Goal: Task Accomplishment & Management: Manage account settings

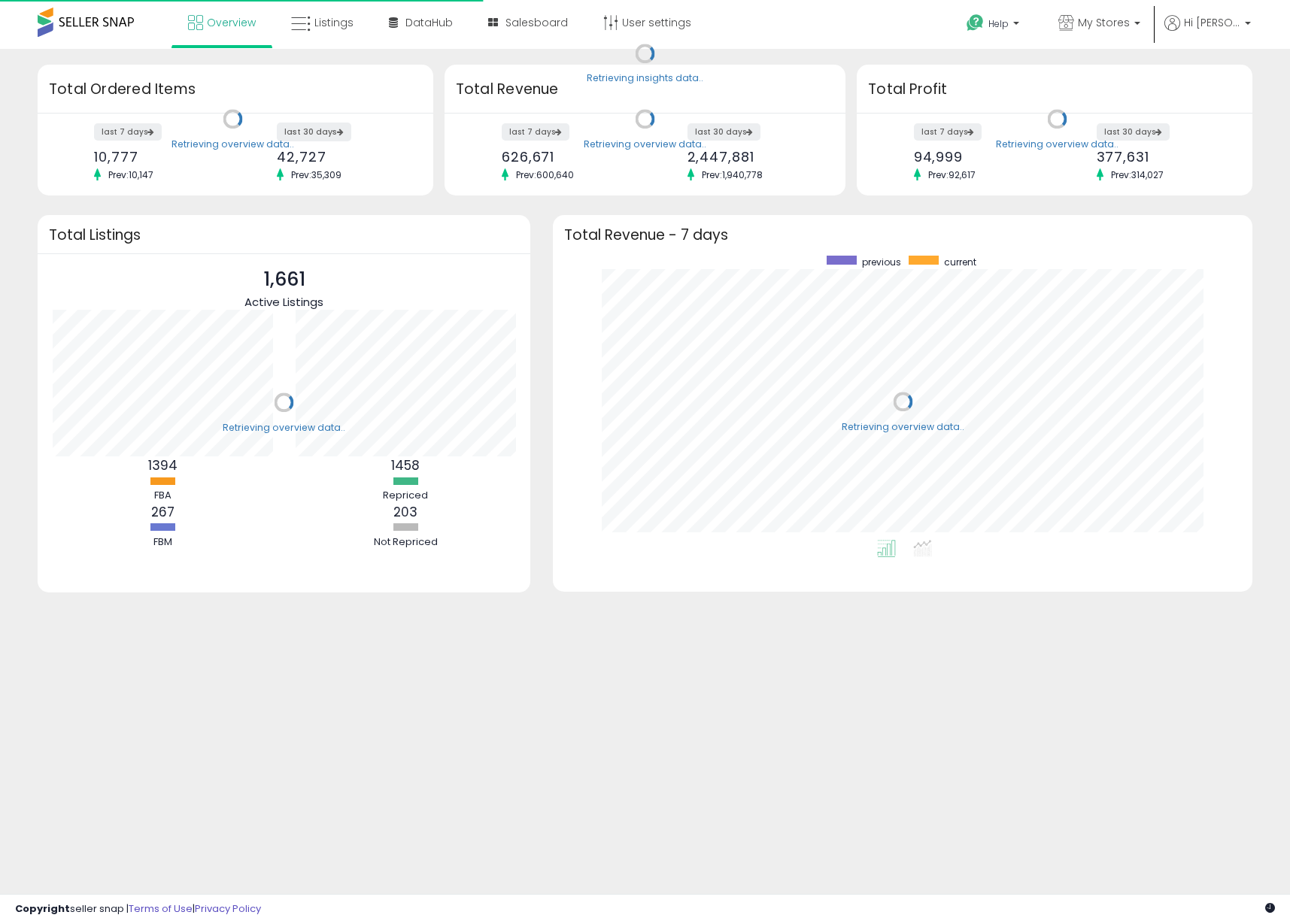
scroll to position [285, 669]
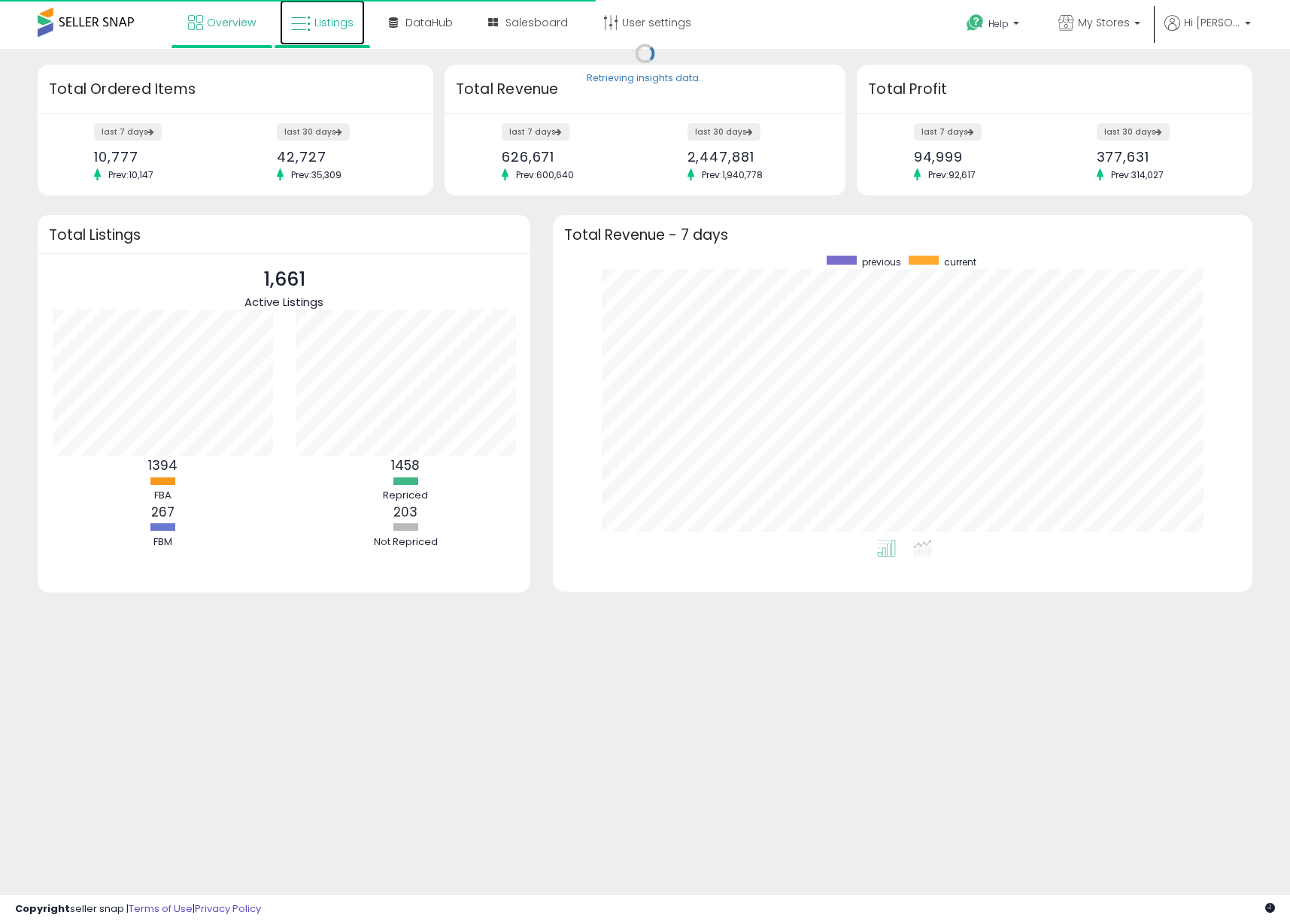
click at [322, 28] on span "Listings" at bounding box center [334, 22] width 39 height 15
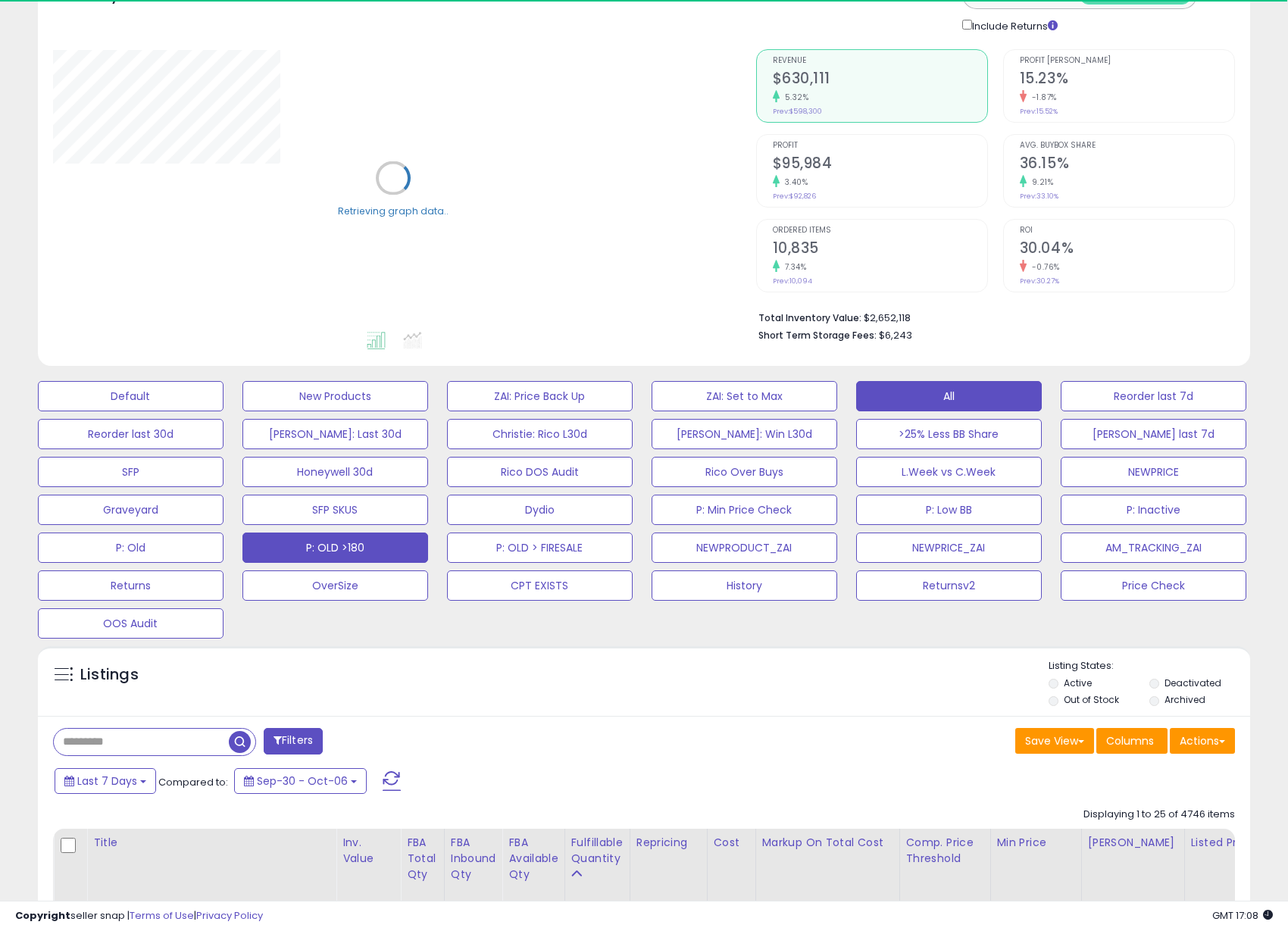
scroll to position [152, 0]
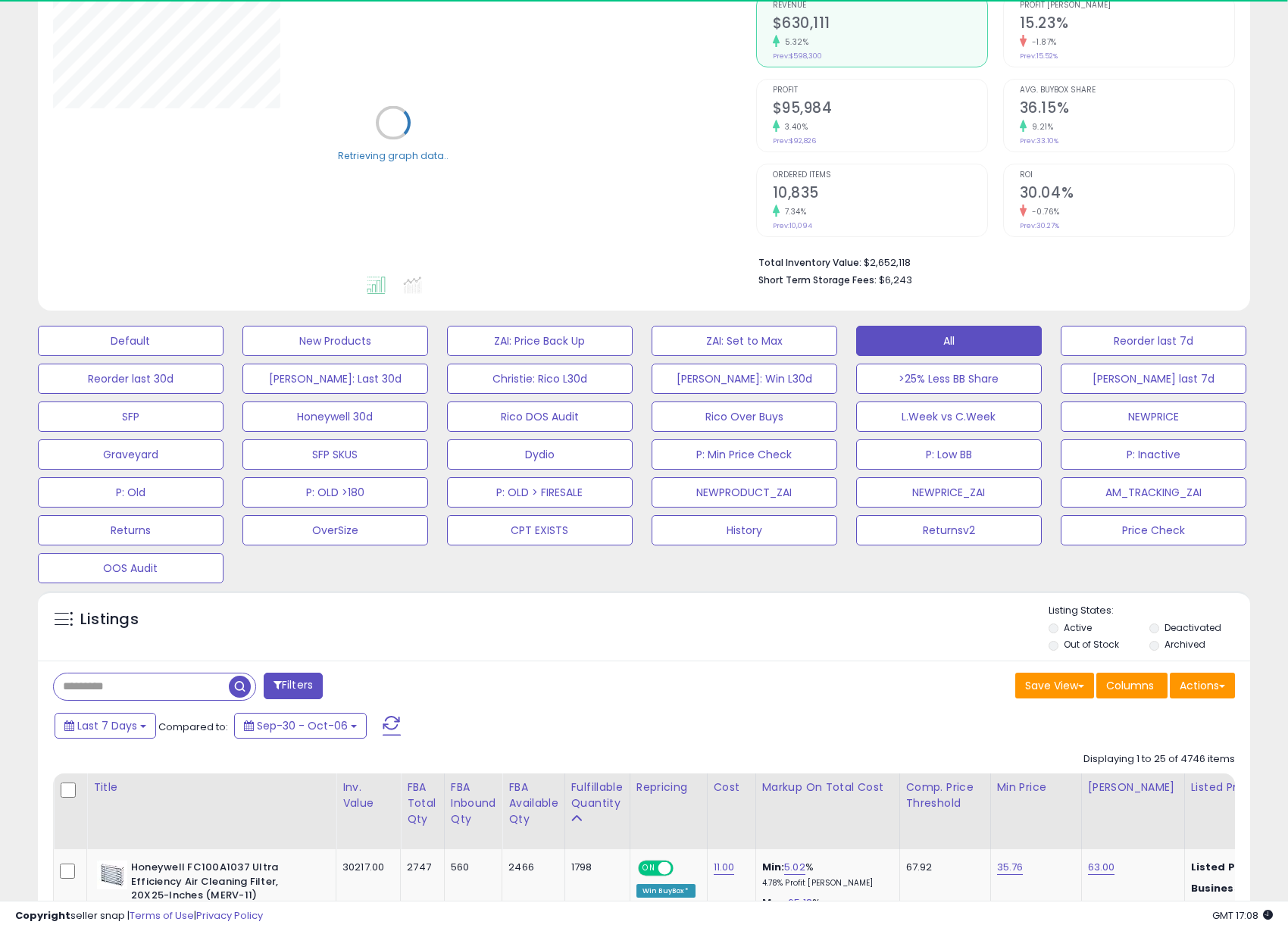
click at [174, 690] on input "text" at bounding box center [141, 687] width 175 height 27
paste input "**********"
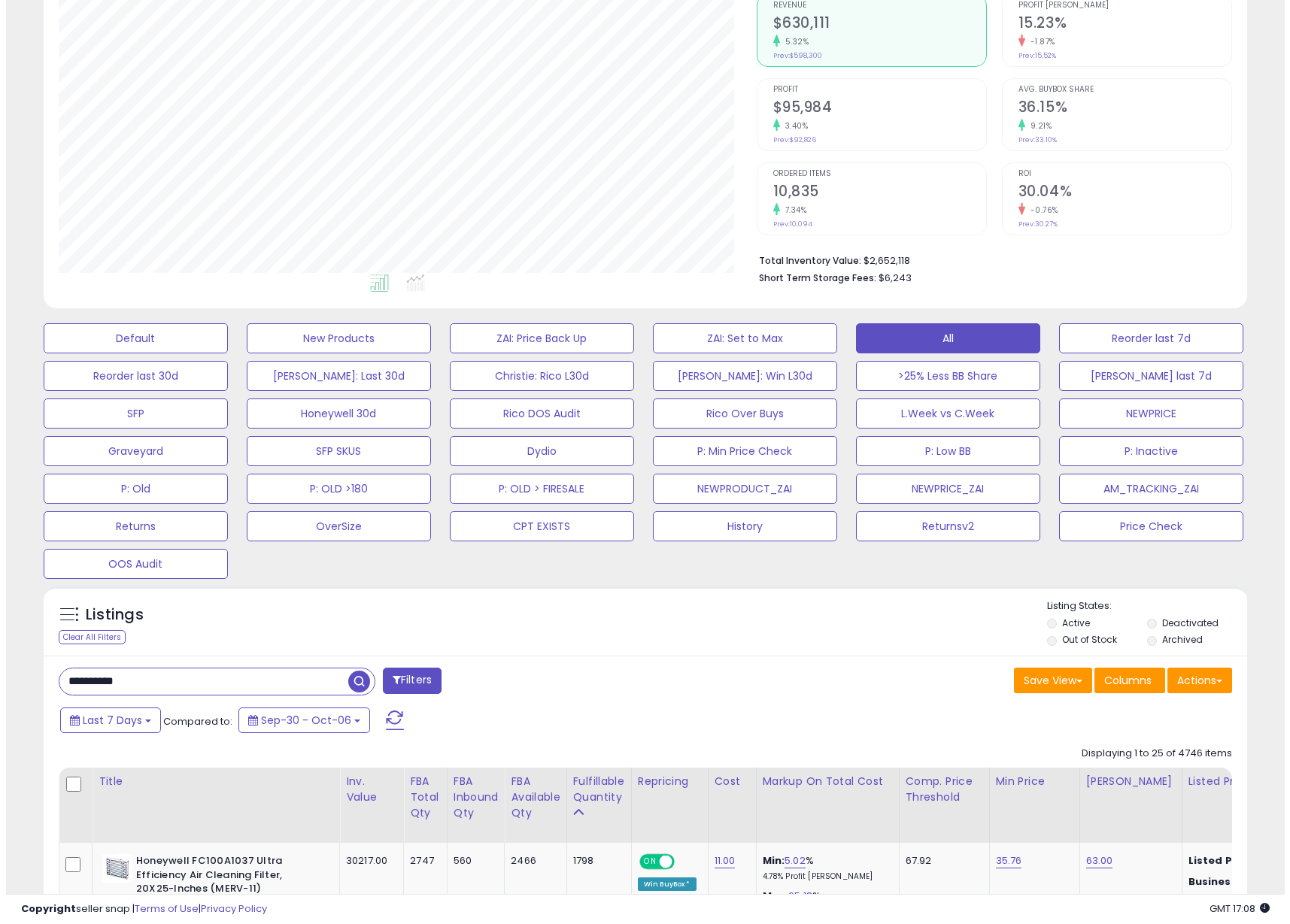
scroll to position [308, 698]
type input "**********"
click at [358, 687] on span "button" at bounding box center [353, 682] width 22 height 22
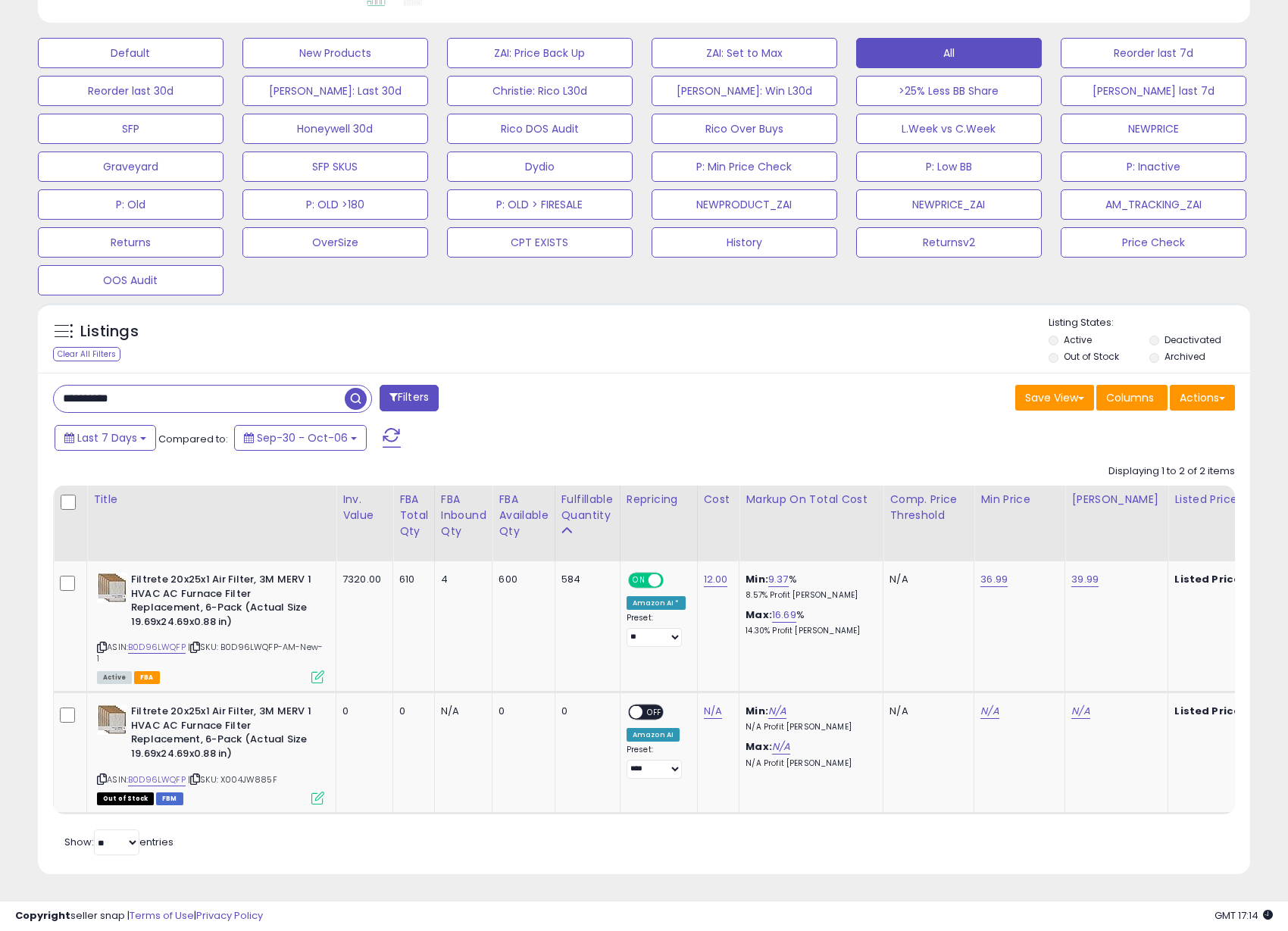
click at [514, 373] on div "**********" at bounding box center [643, 624] width 1212 height 502
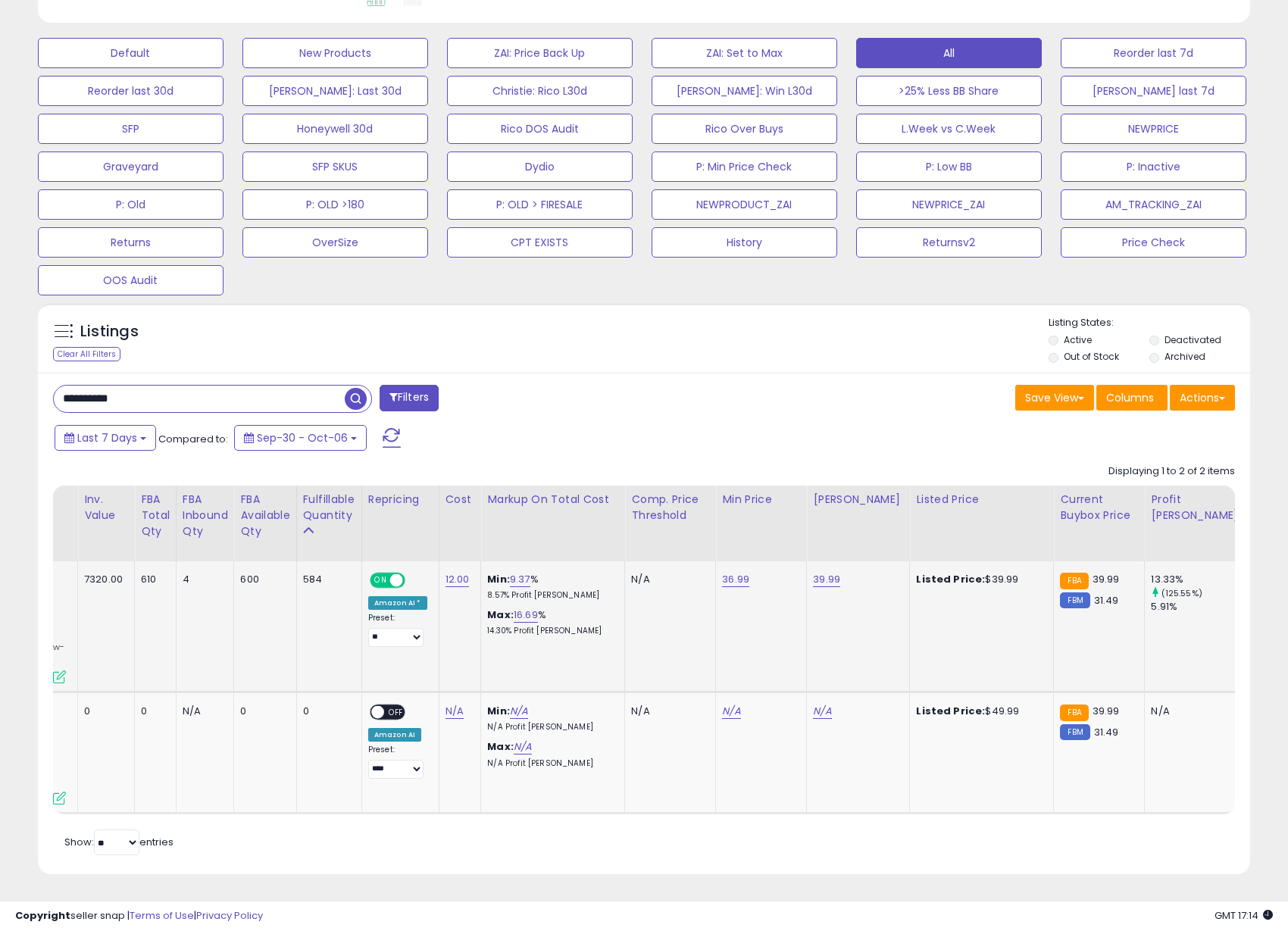
scroll to position [0, 75]
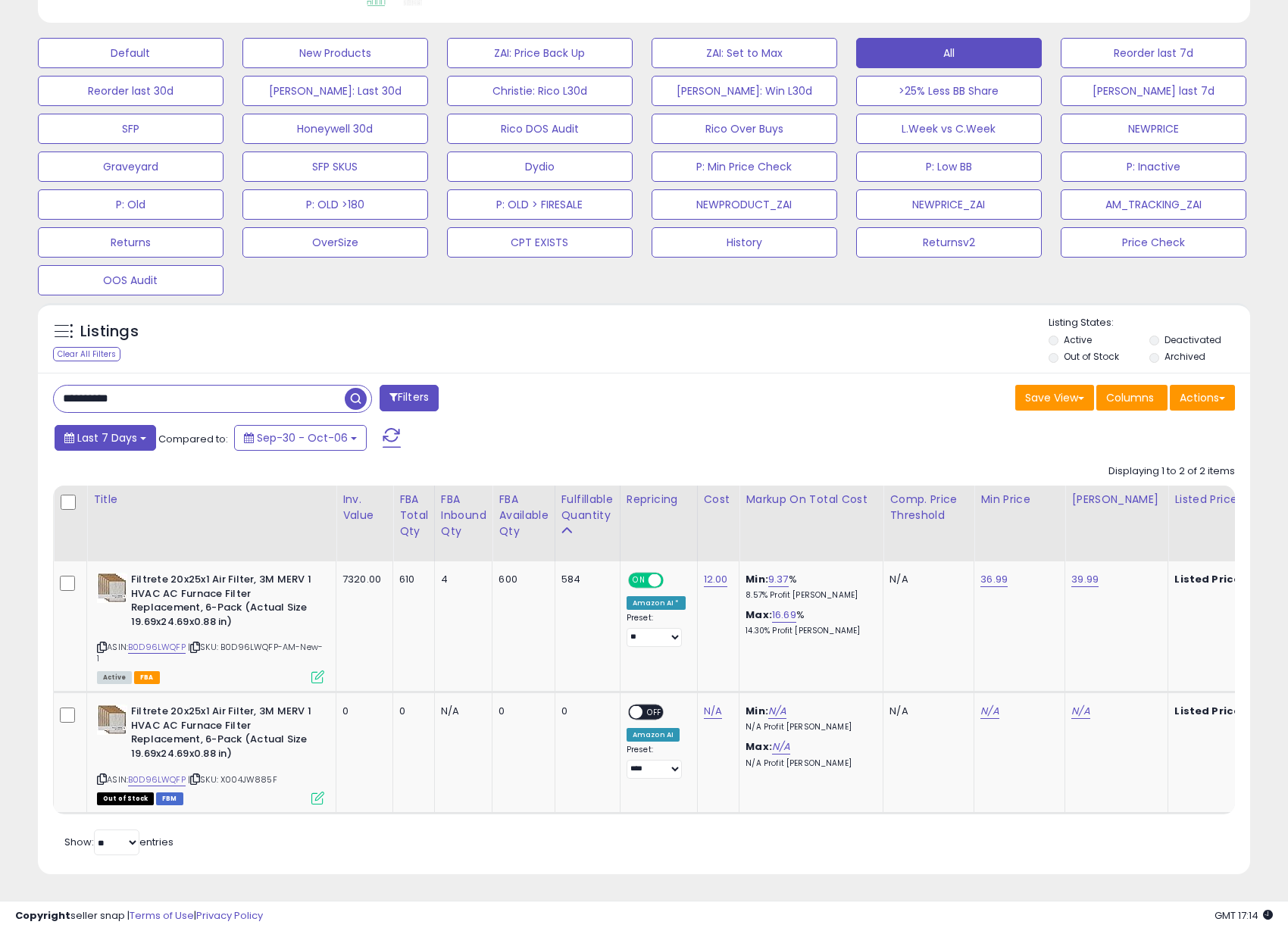
drag, startPoint x: 158, startPoint y: 431, endPoint x: 150, endPoint y: 433, distance: 8.2
click at [155, 431] on div "Last 7 Days Compared to: Sep-30 - Oct-06" at bounding box center [493, 440] width 886 height 34
click at [145, 434] on button "Last 7 Days" at bounding box center [105, 438] width 101 height 26
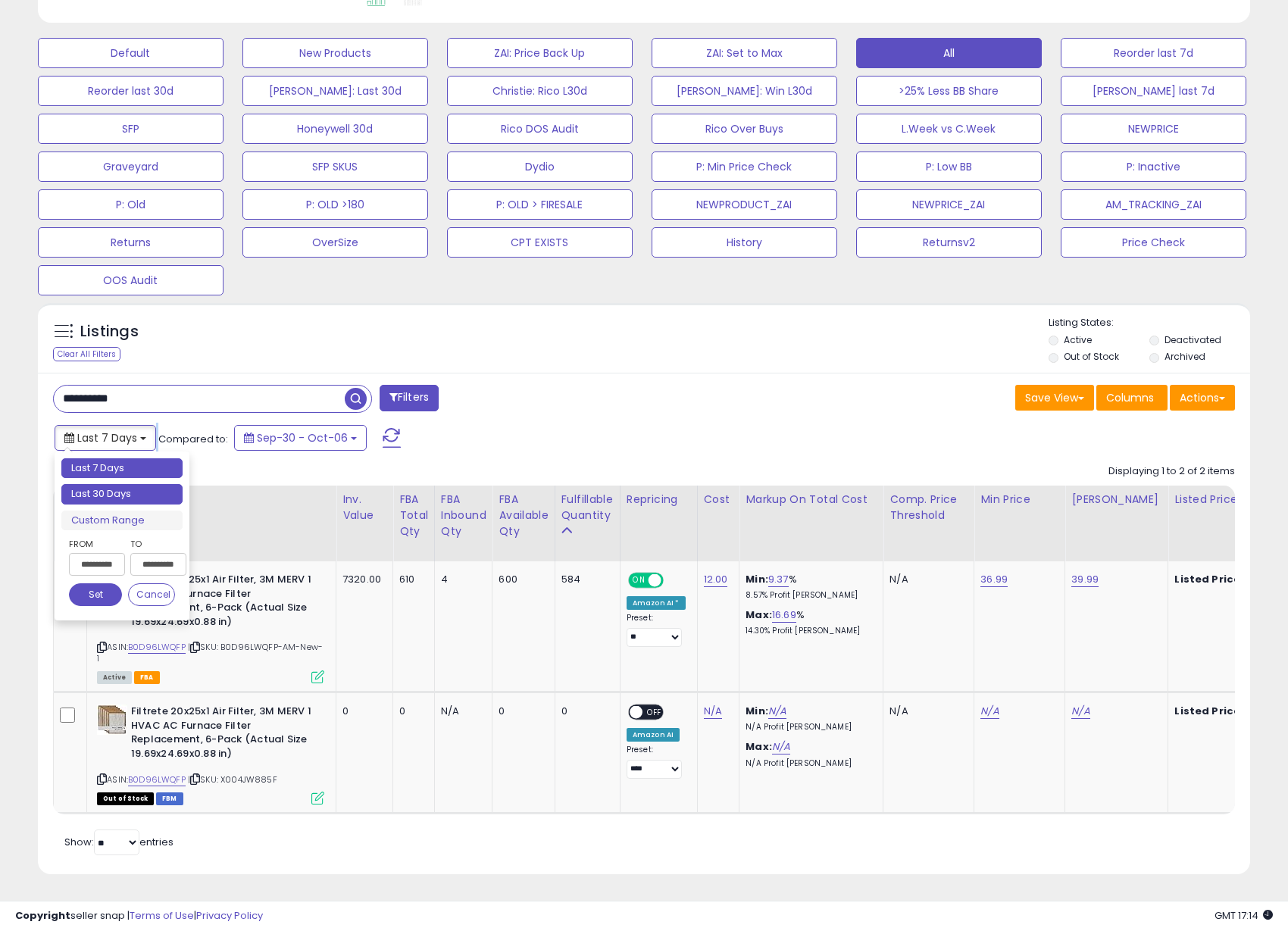
type input "**********"
click at [125, 489] on li "Last 30 Days" at bounding box center [122, 494] width 121 height 21
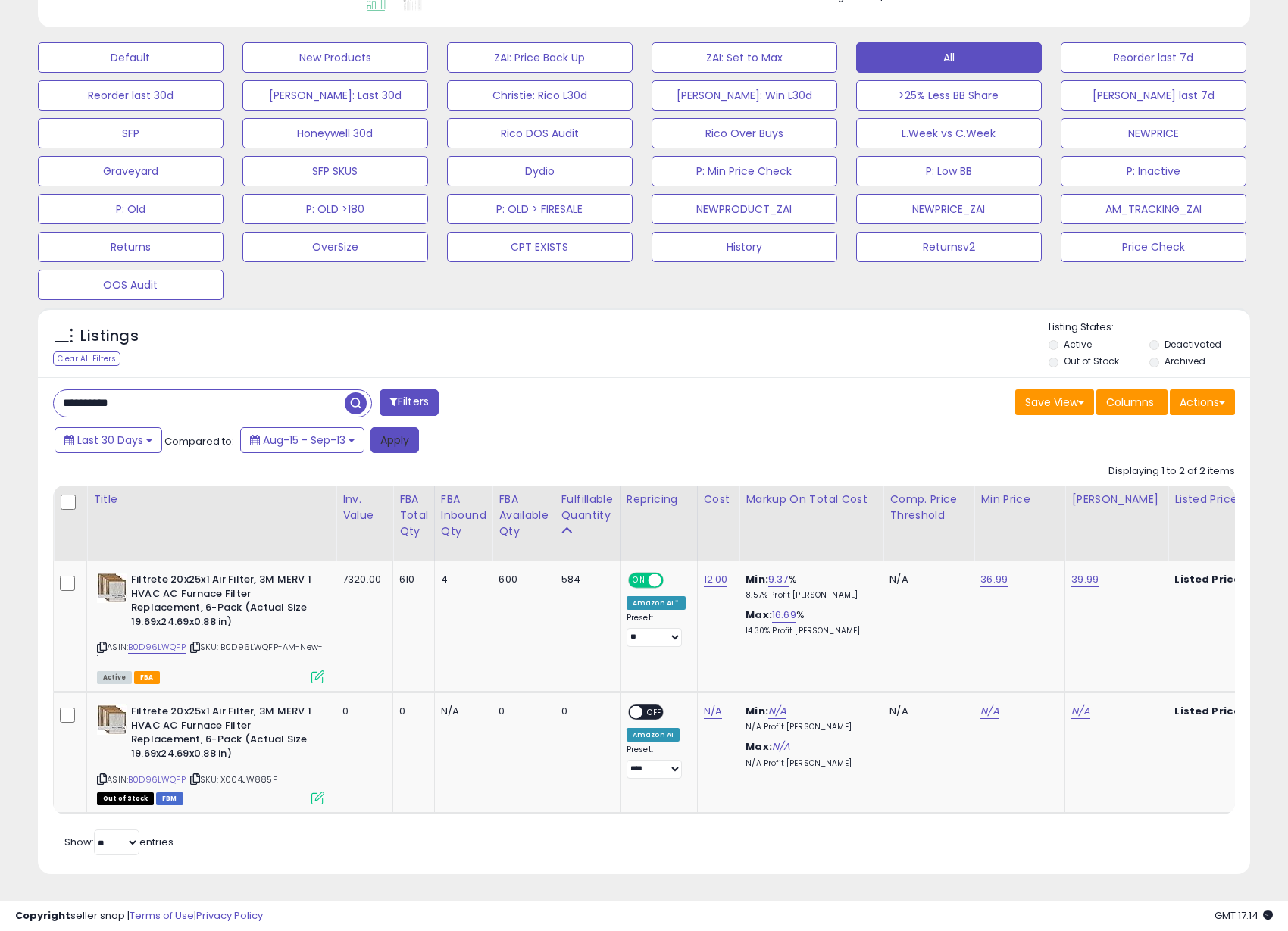
click at [394, 432] on button "Apply" at bounding box center [394, 441] width 49 height 26
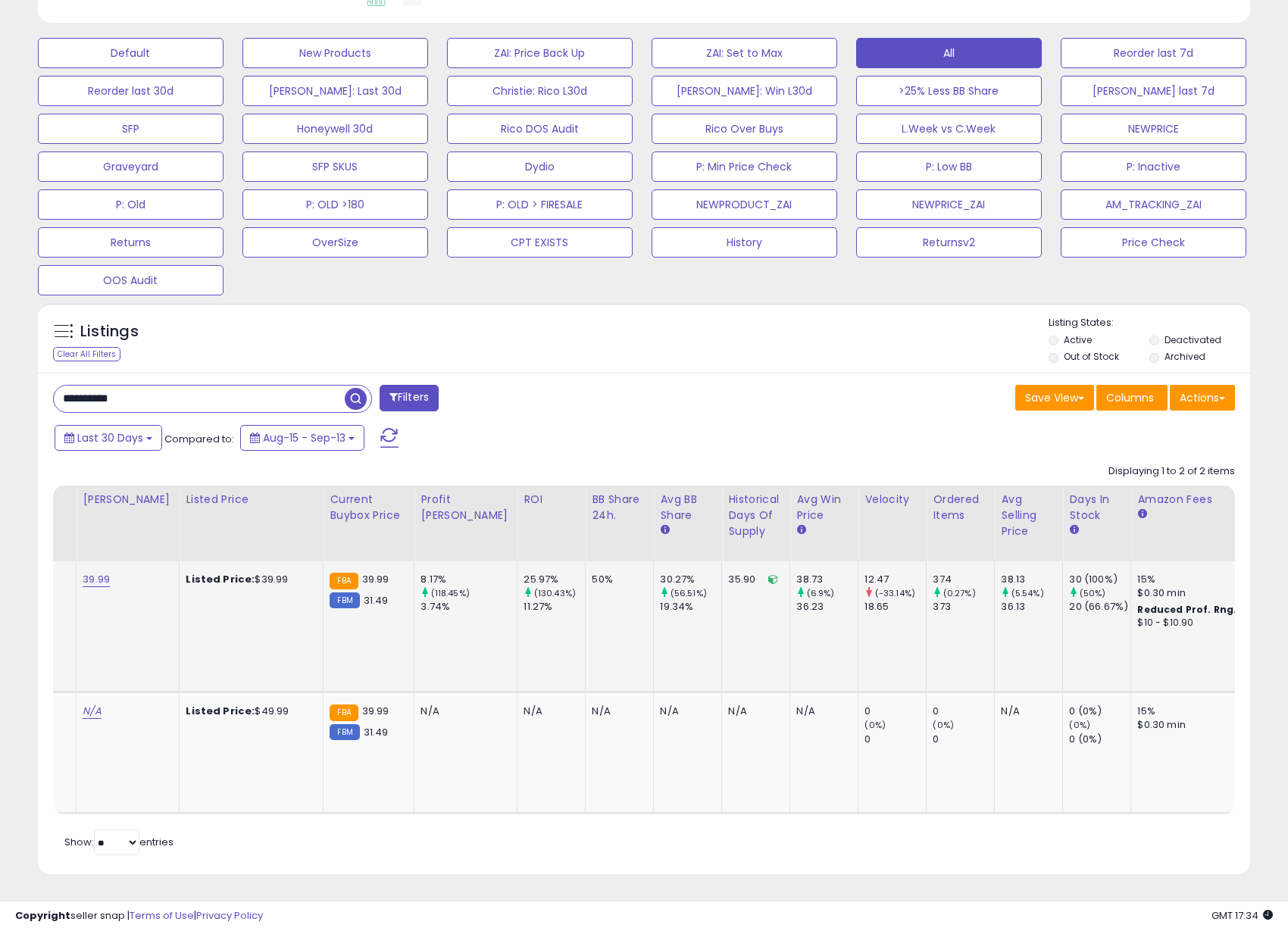
scroll to position [0, 821]
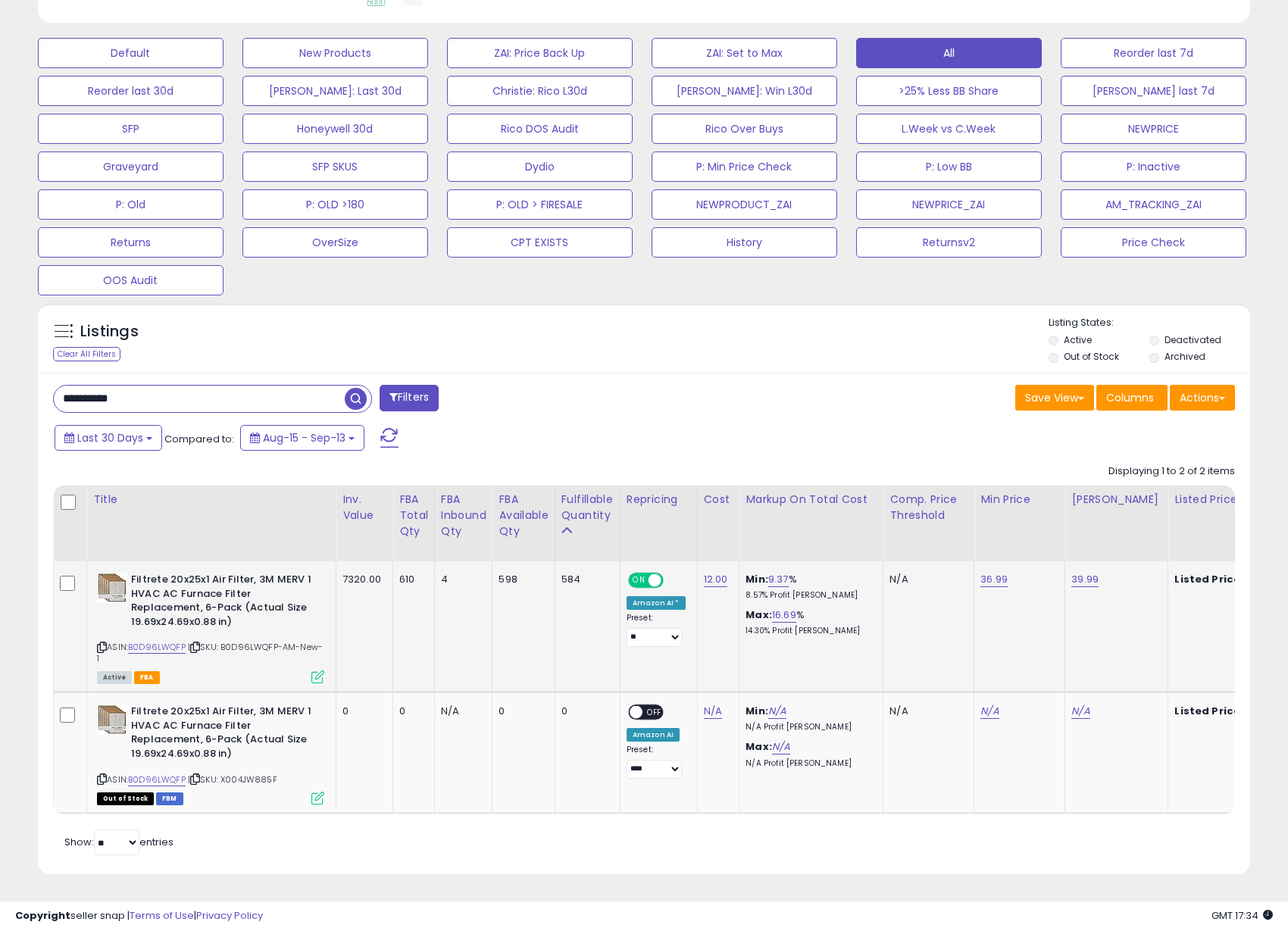
click at [318, 671] on icon at bounding box center [318, 677] width 13 height 13
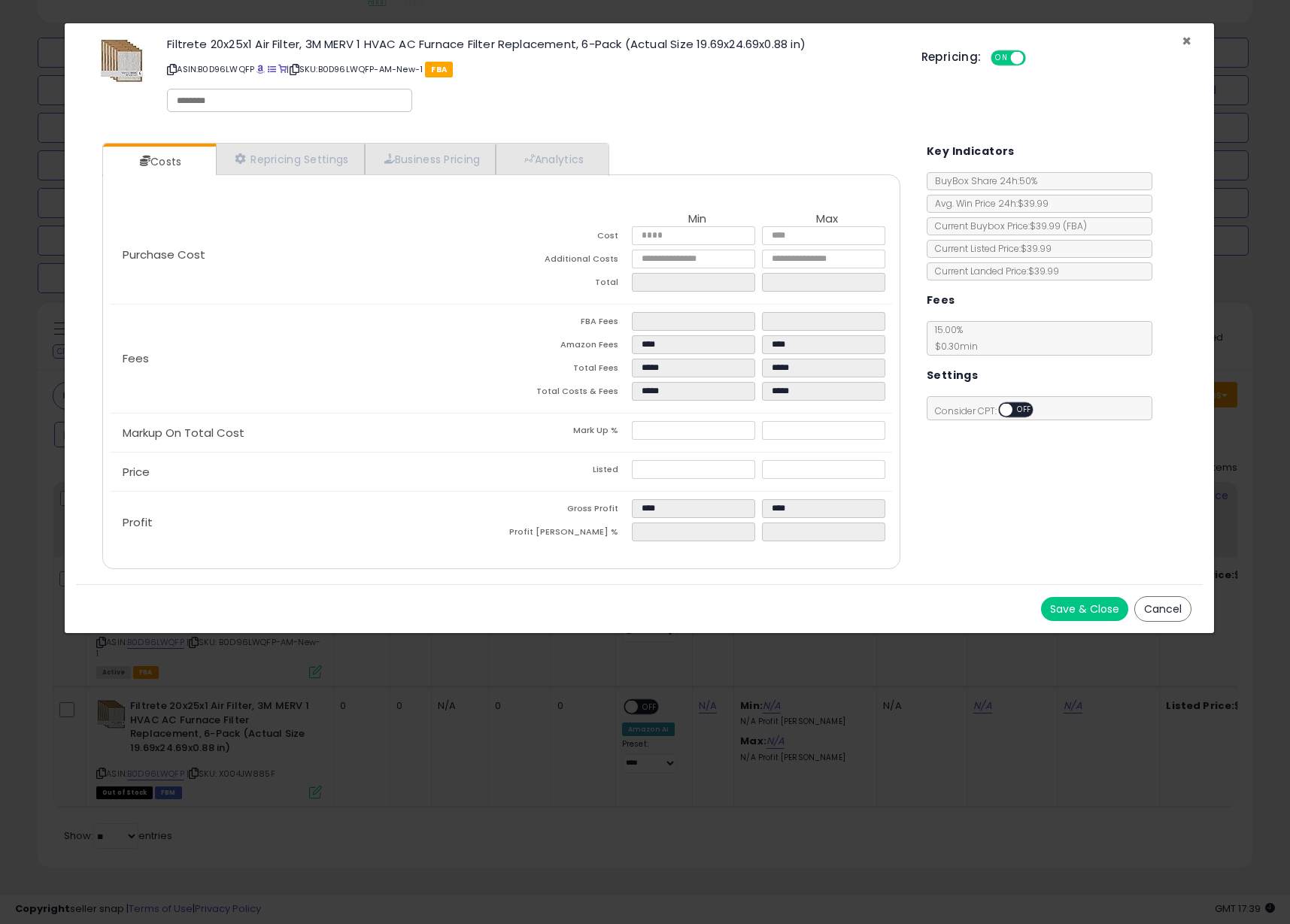
click at [1182, 42] on span "×" at bounding box center [1187, 41] width 10 height 22
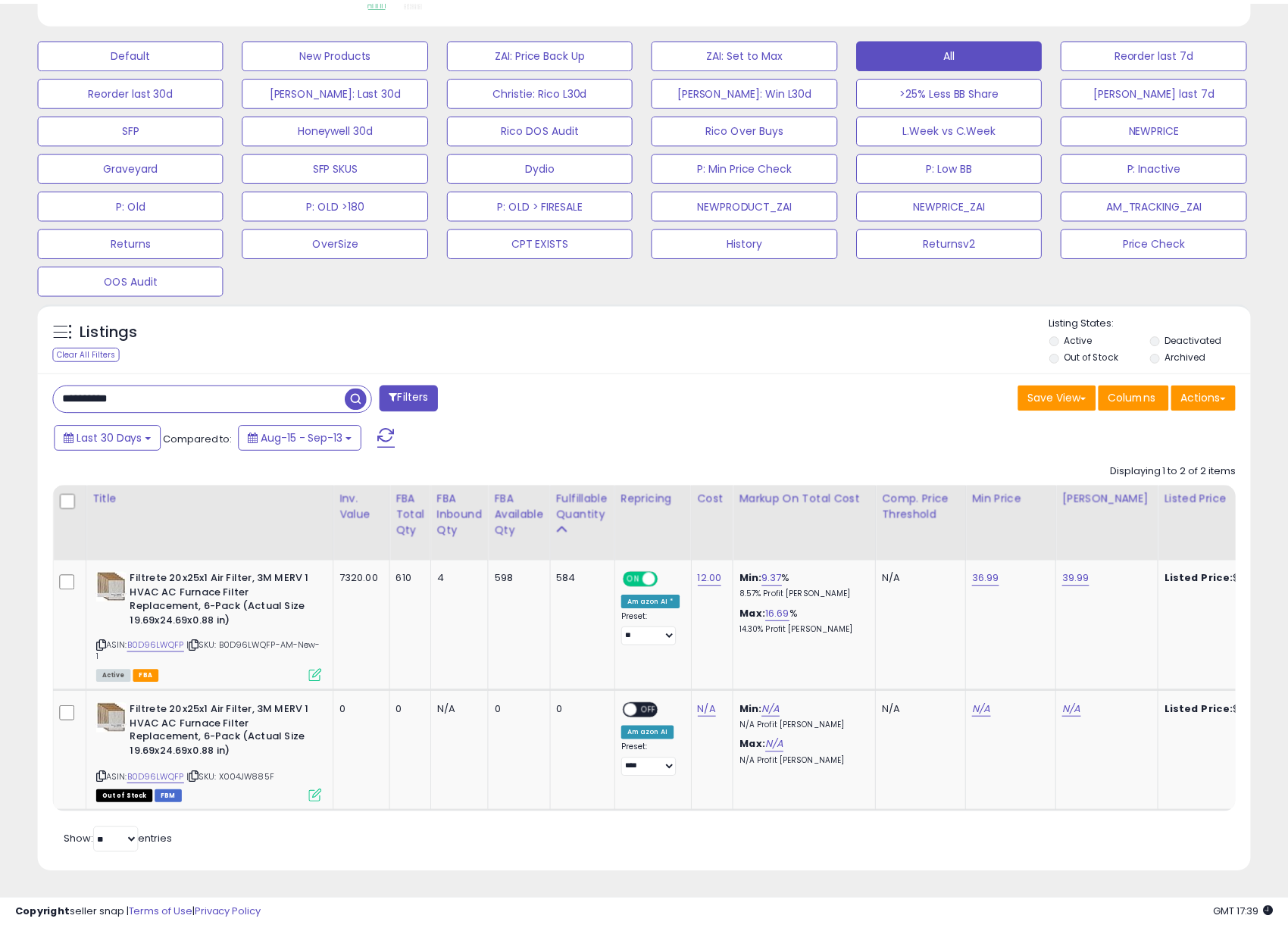
scroll to position [757324, 756747]
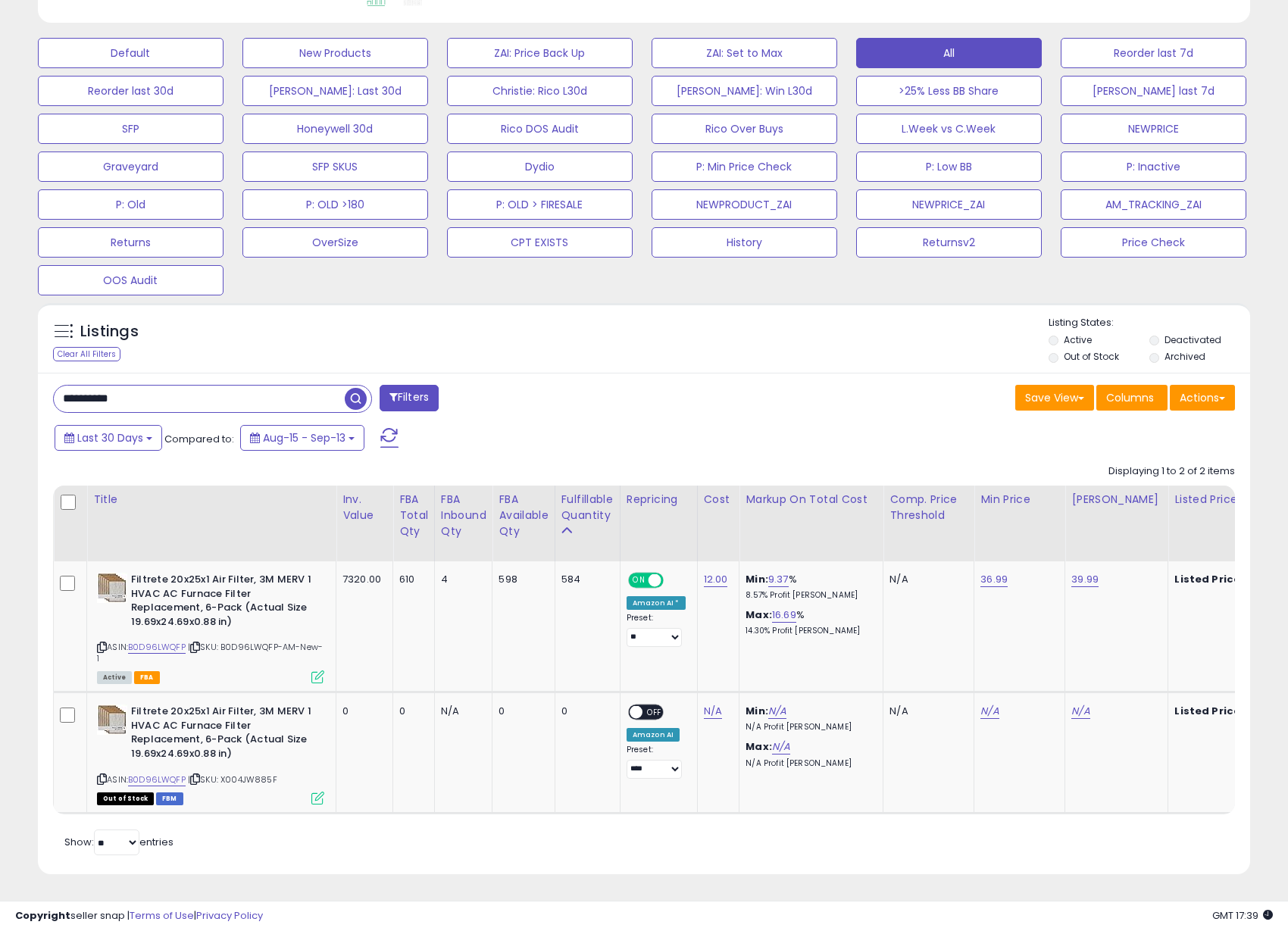
drag, startPoint x: 149, startPoint y: 384, endPoint x: -51, endPoint y: 375, distance: 200.2
click at [0, 375] on html "Unable to login Retrieving listings data.. has not yet accepted the Terms of Us…" at bounding box center [644, 26] width 1288 height 931
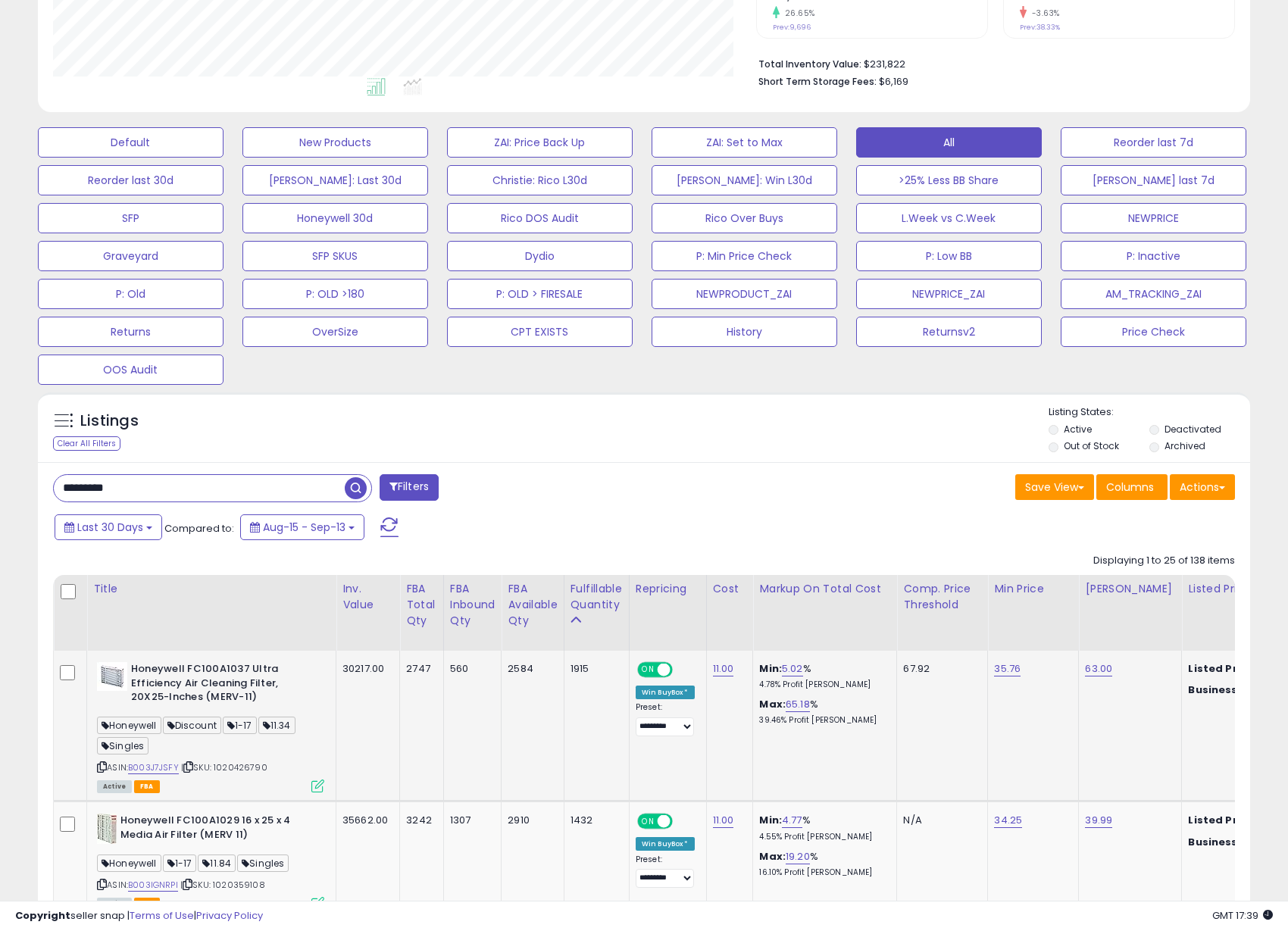
scroll to position [311, 703]
click at [103, 766] on icon at bounding box center [102, 767] width 10 height 8
drag, startPoint x: 123, startPoint y: 485, endPoint x: 21, endPoint y: 486, distance: 102.0
paste input "*"
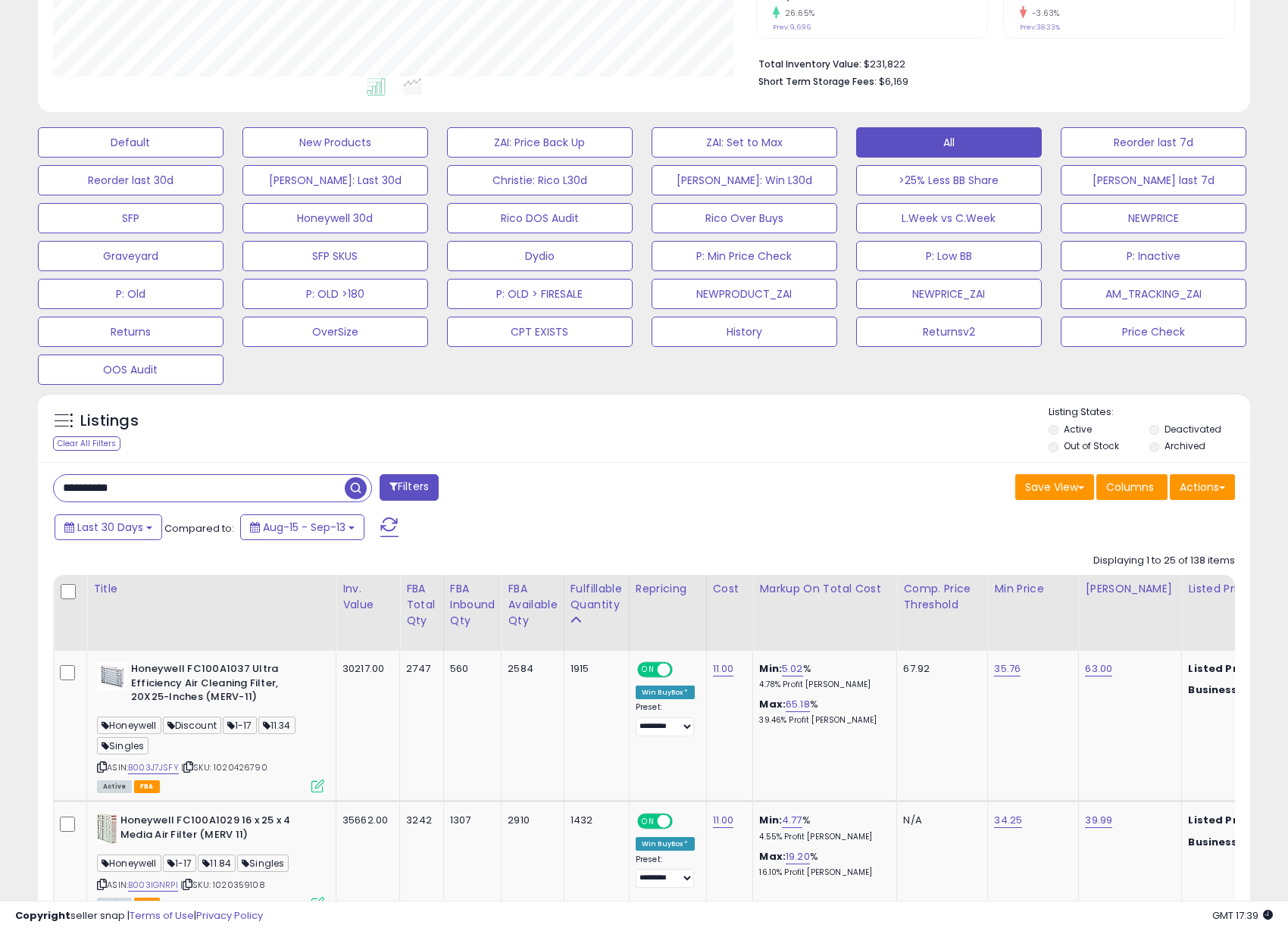
click at [360, 493] on span "button" at bounding box center [355, 488] width 22 height 22
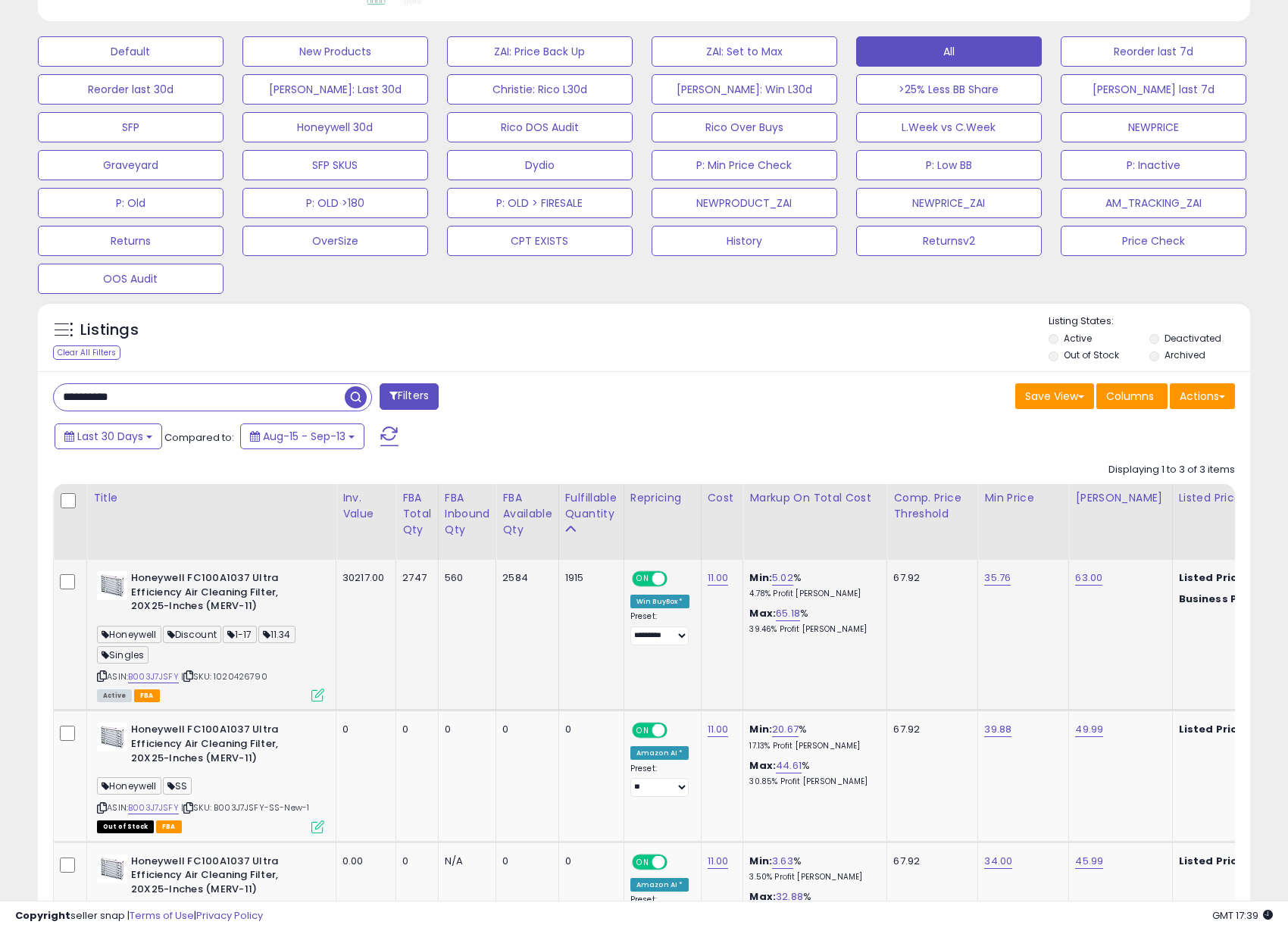
click at [314, 698] on icon at bounding box center [318, 695] width 13 height 13
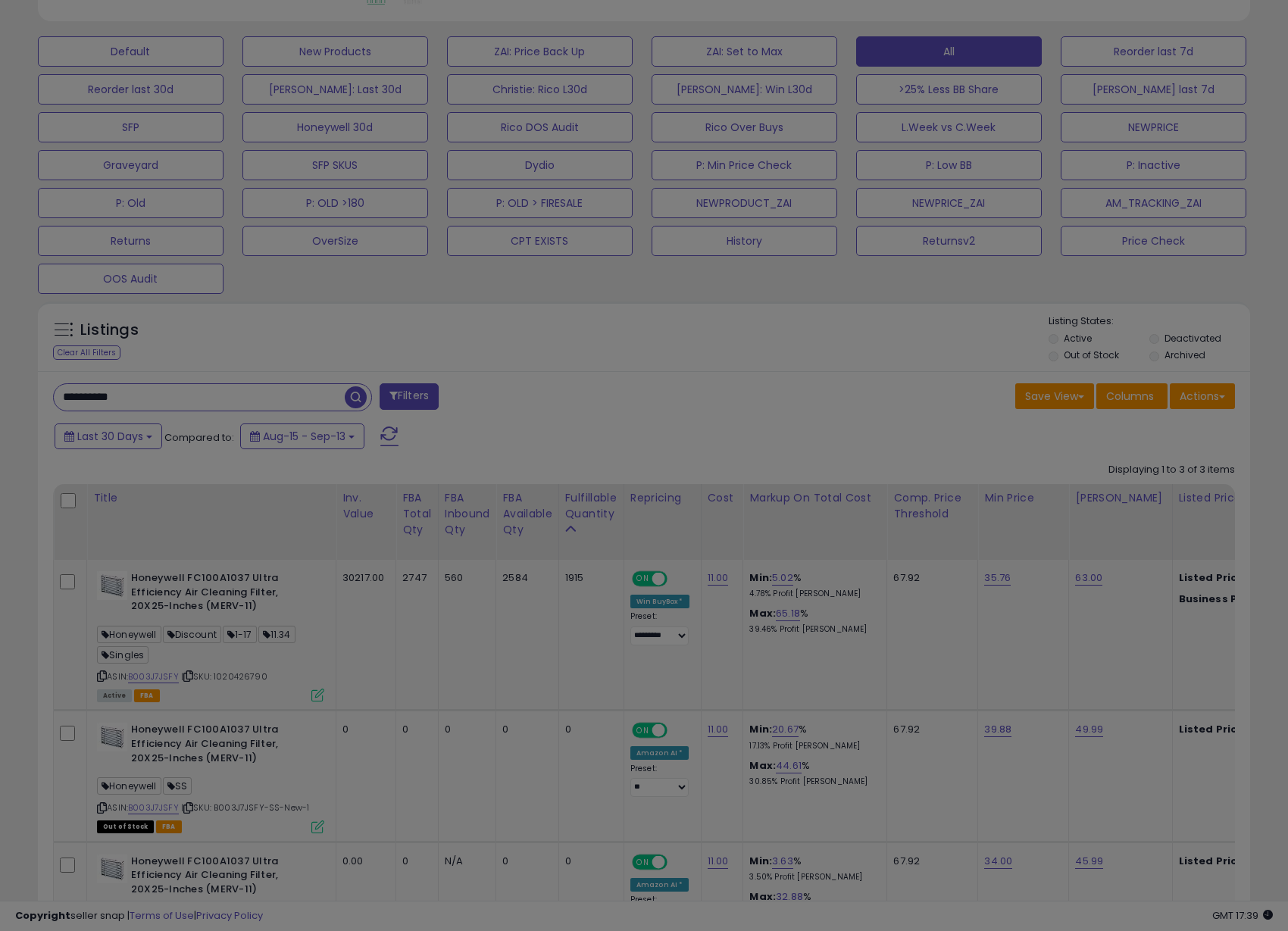
scroll to position [311, 709]
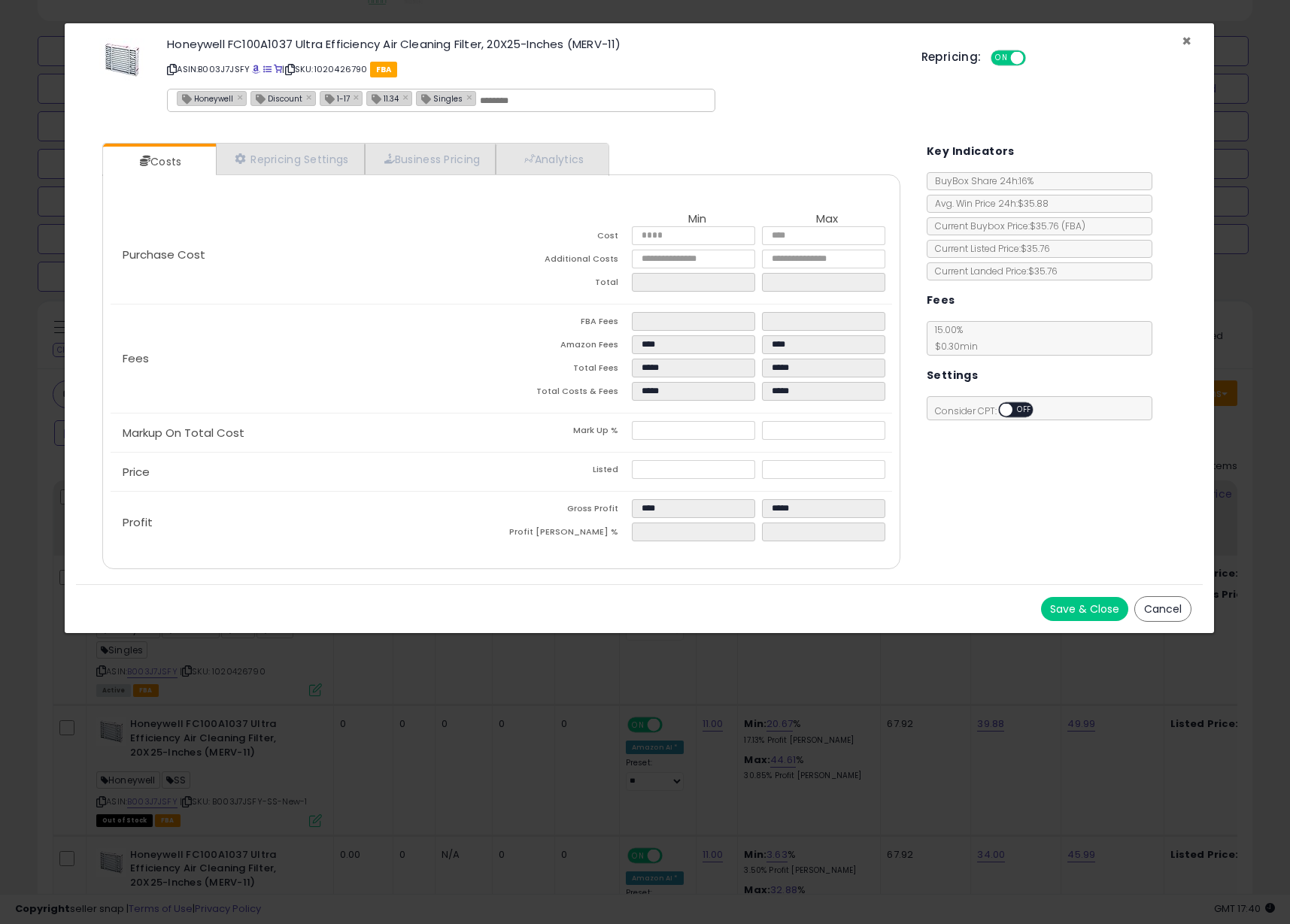
click at [1184, 44] on span "×" at bounding box center [1187, 41] width 10 height 22
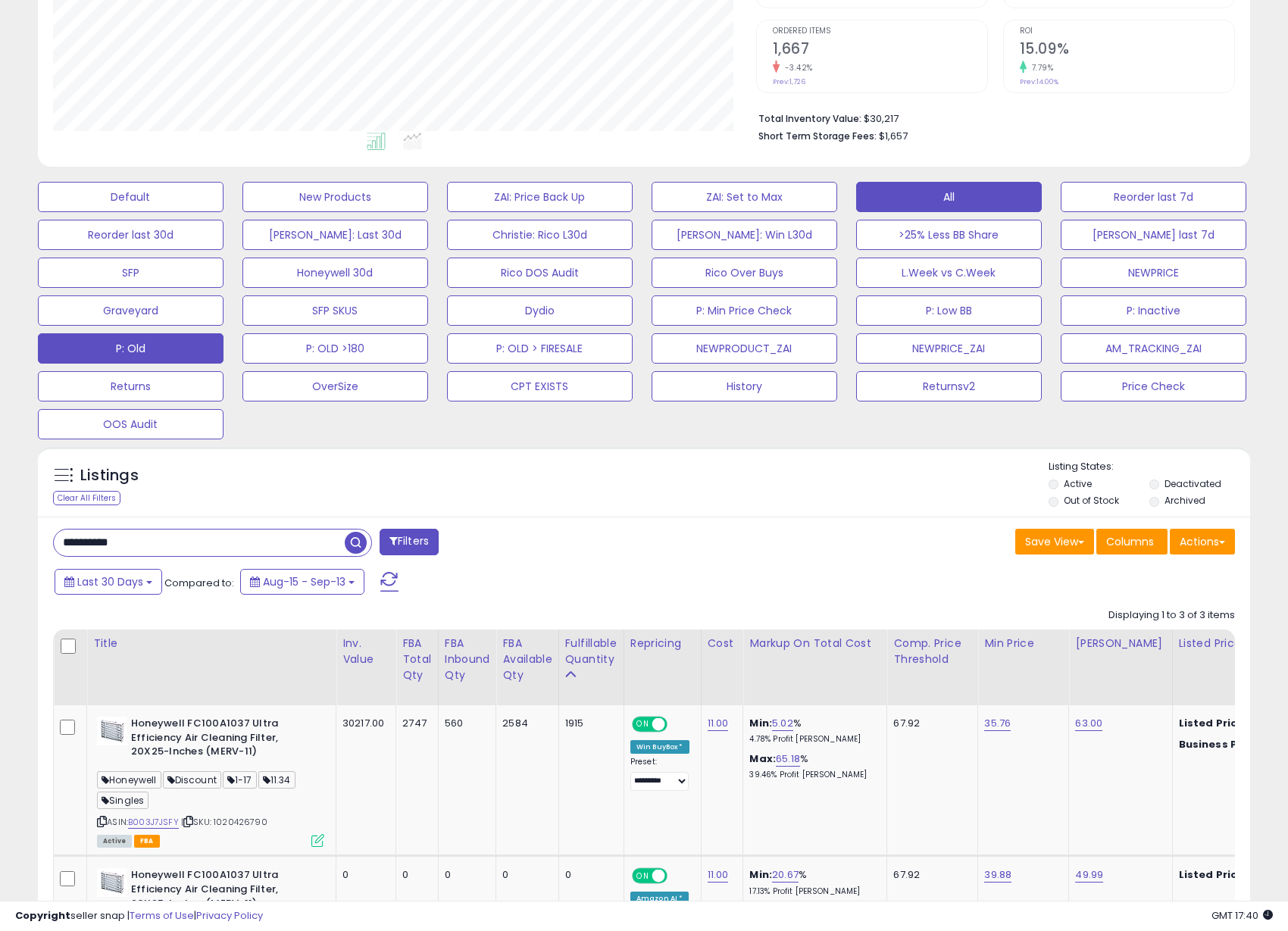
scroll to position [254, 0]
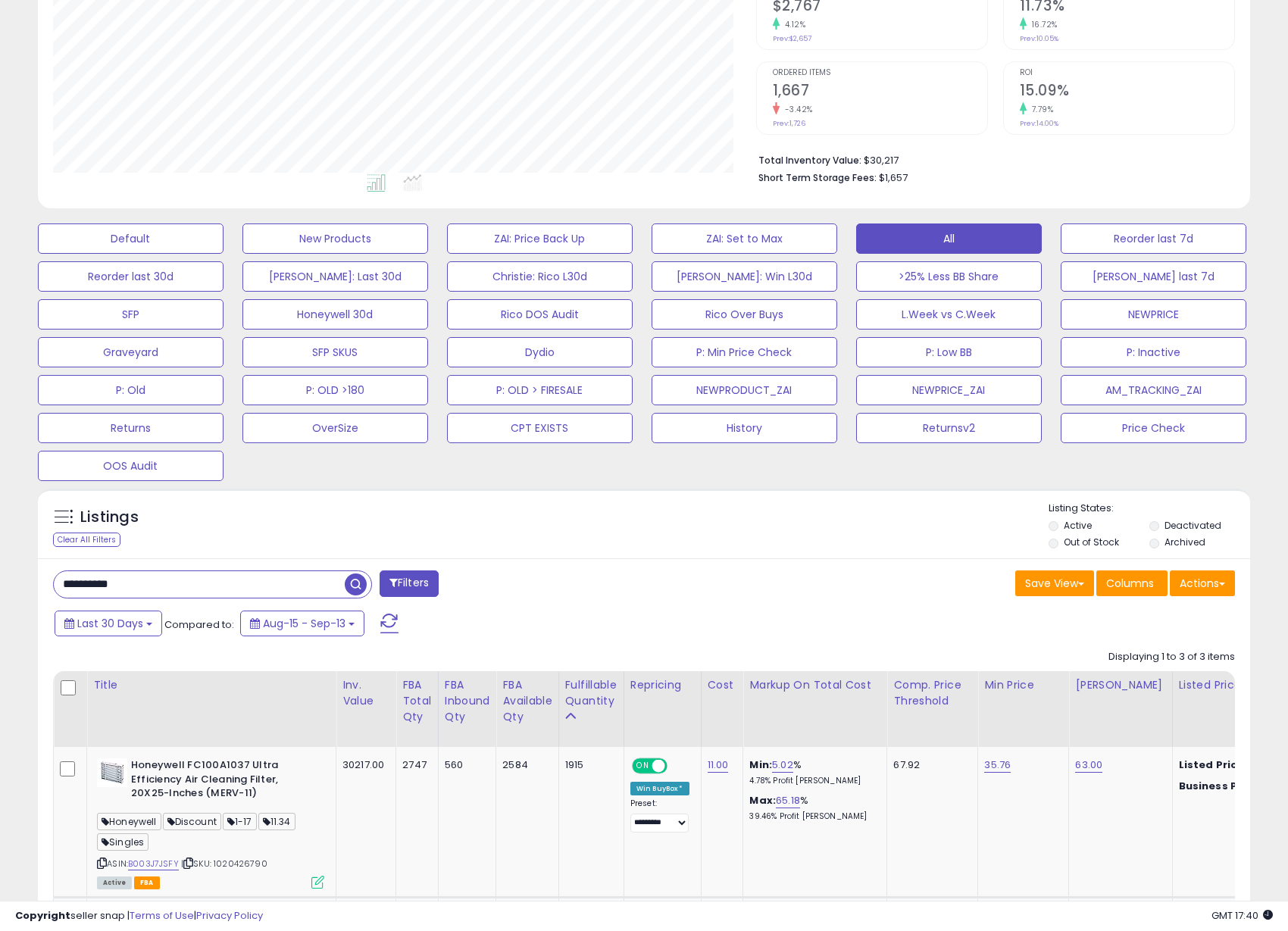
drag, startPoint x: 146, startPoint y: 589, endPoint x: -27, endPoint y: 576, distance: 173.5
click at [0, 576] on html "Unable to login Retrieving listings data.. has not yet accepted the Terms of Us…" at bounding box center [644, 211] width 1288 height 931
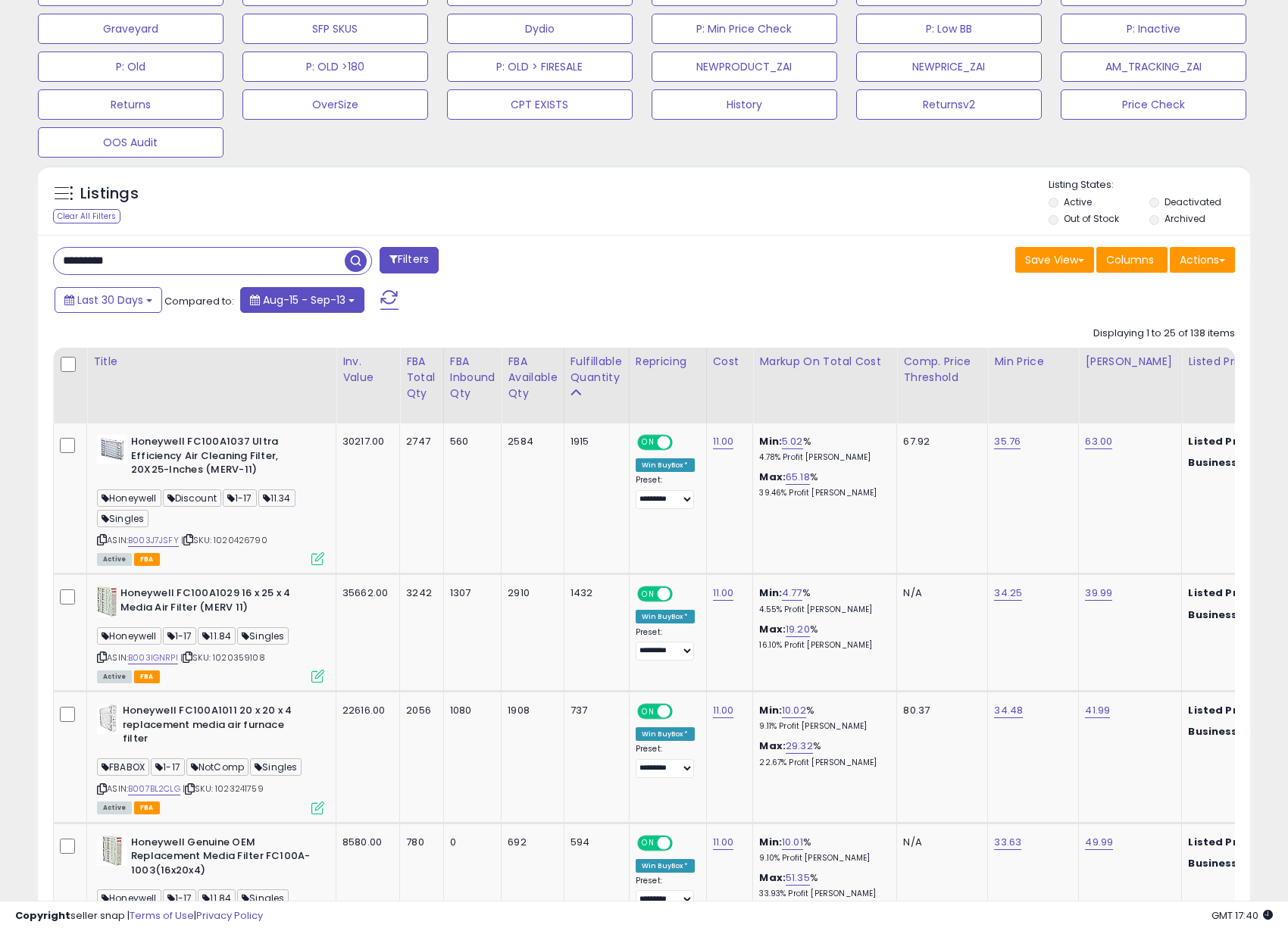
scroll to position [311, 703]
click at [100, 656] on icon at bounding box center [102, 657] width 10 height 8
drag, startPoint x: 164, startPoint y: 258, endPoint x: -13, endPoint y: 267, distance: 177.2
paste input "*"
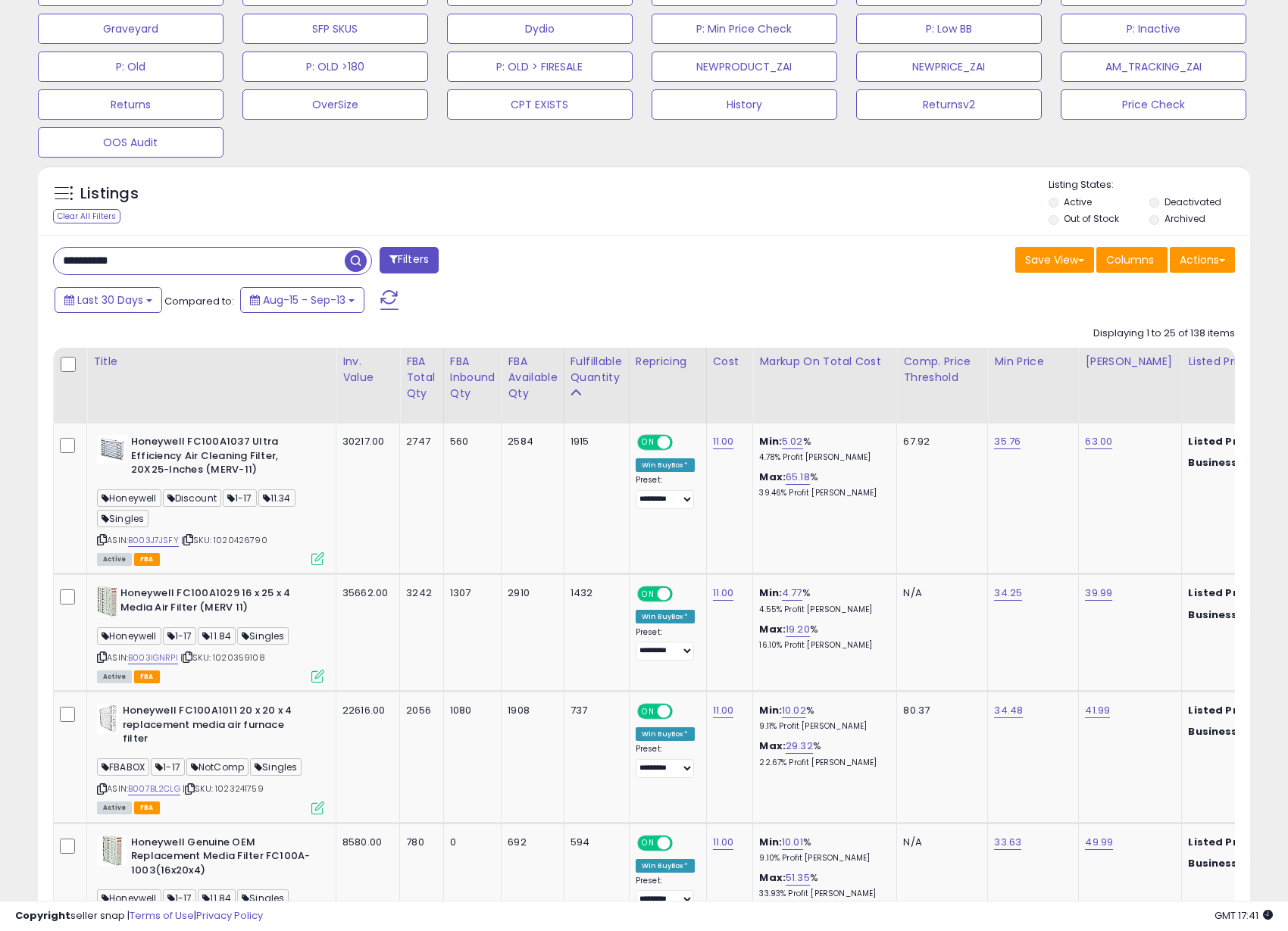
click at [350, 257] on span "button" at bounding box center [355, 261] width 22 height 22
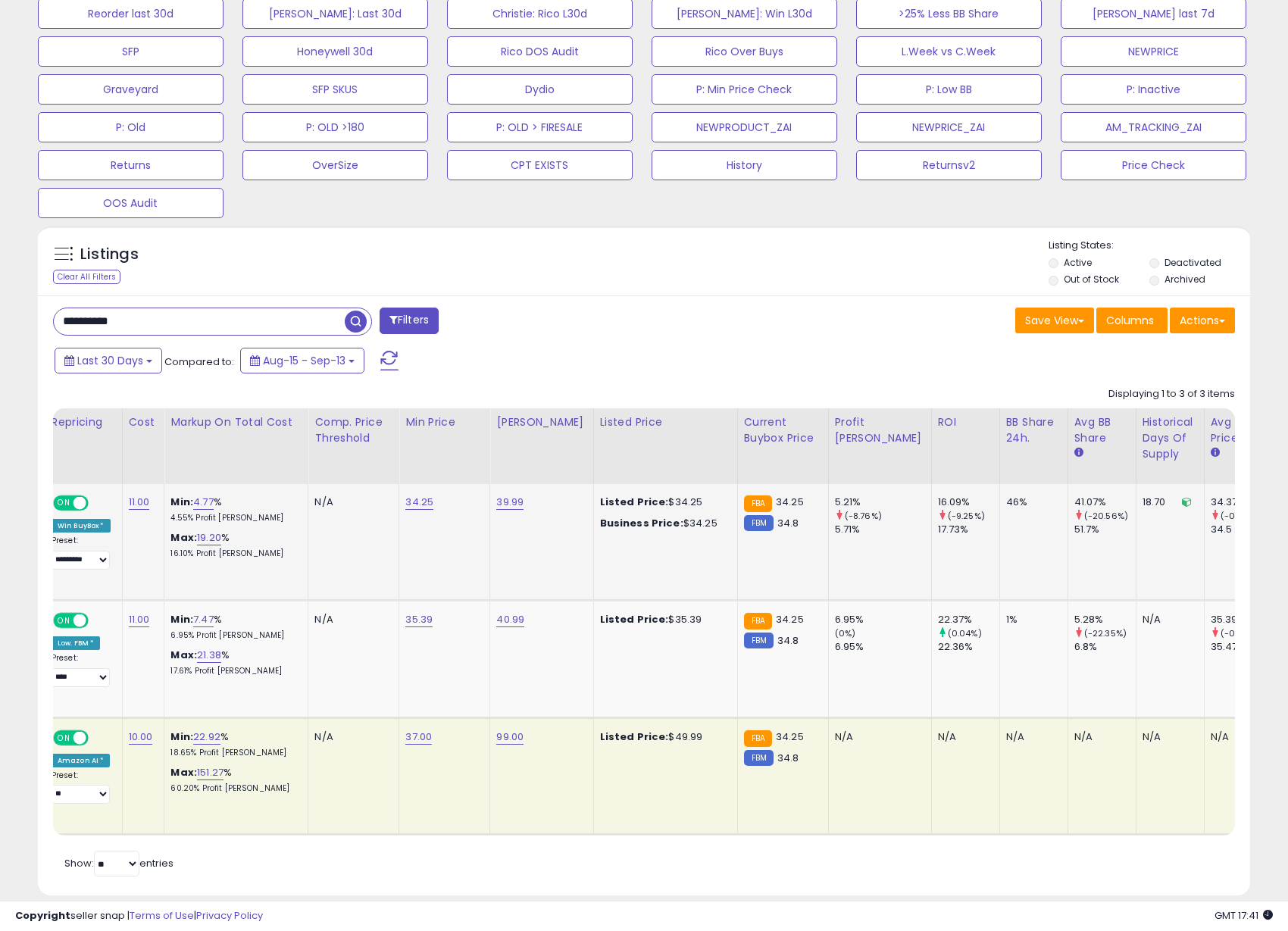
scroll to position [0, 892]
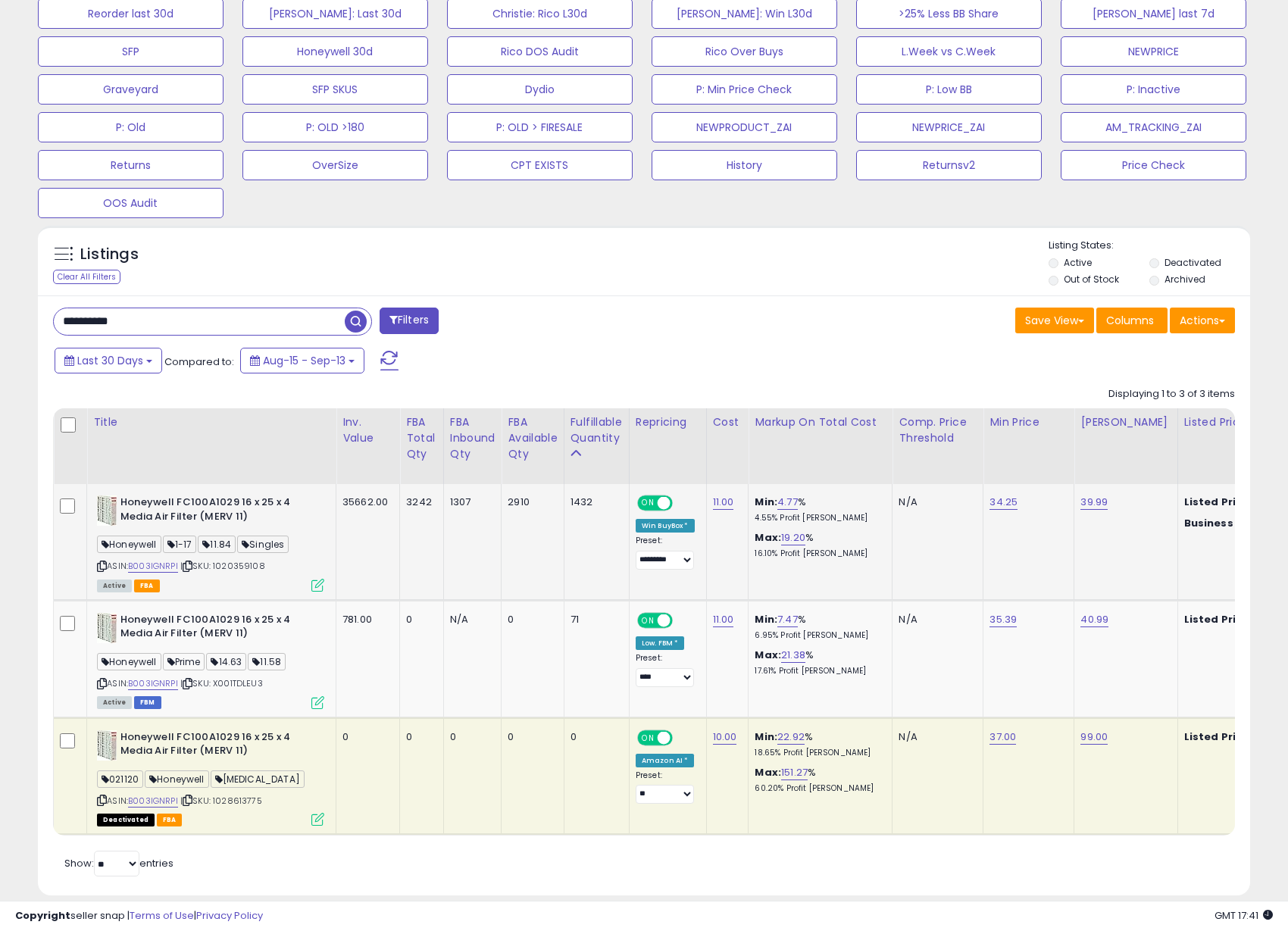
click at [317, 586] on icon at bounding box center [318, 585] width 13 height 13
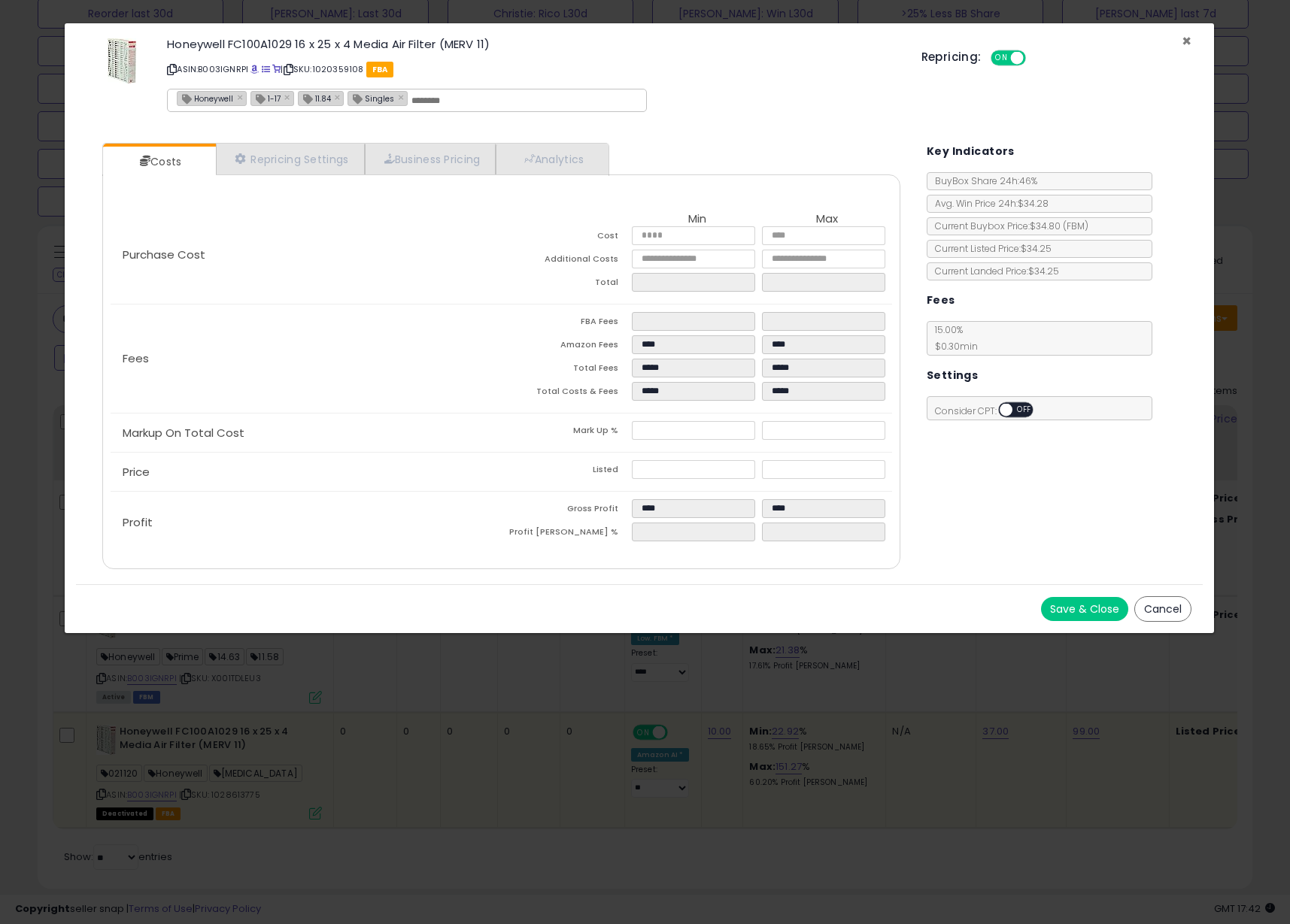
click at [1184, 38] on span "×" at bounding box center [1187, 41] width 10 height 22
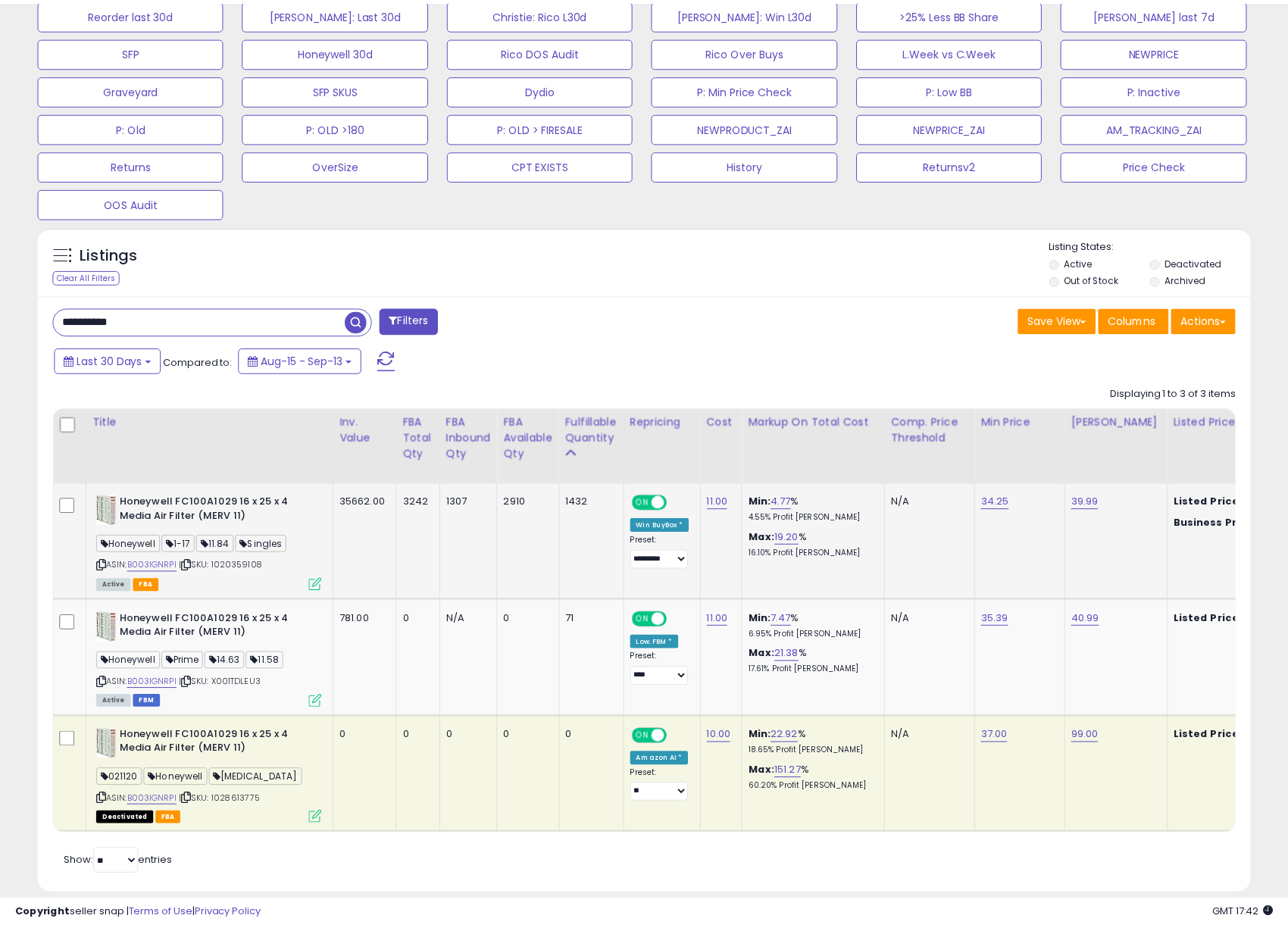
scroll to position [757324, 756747]
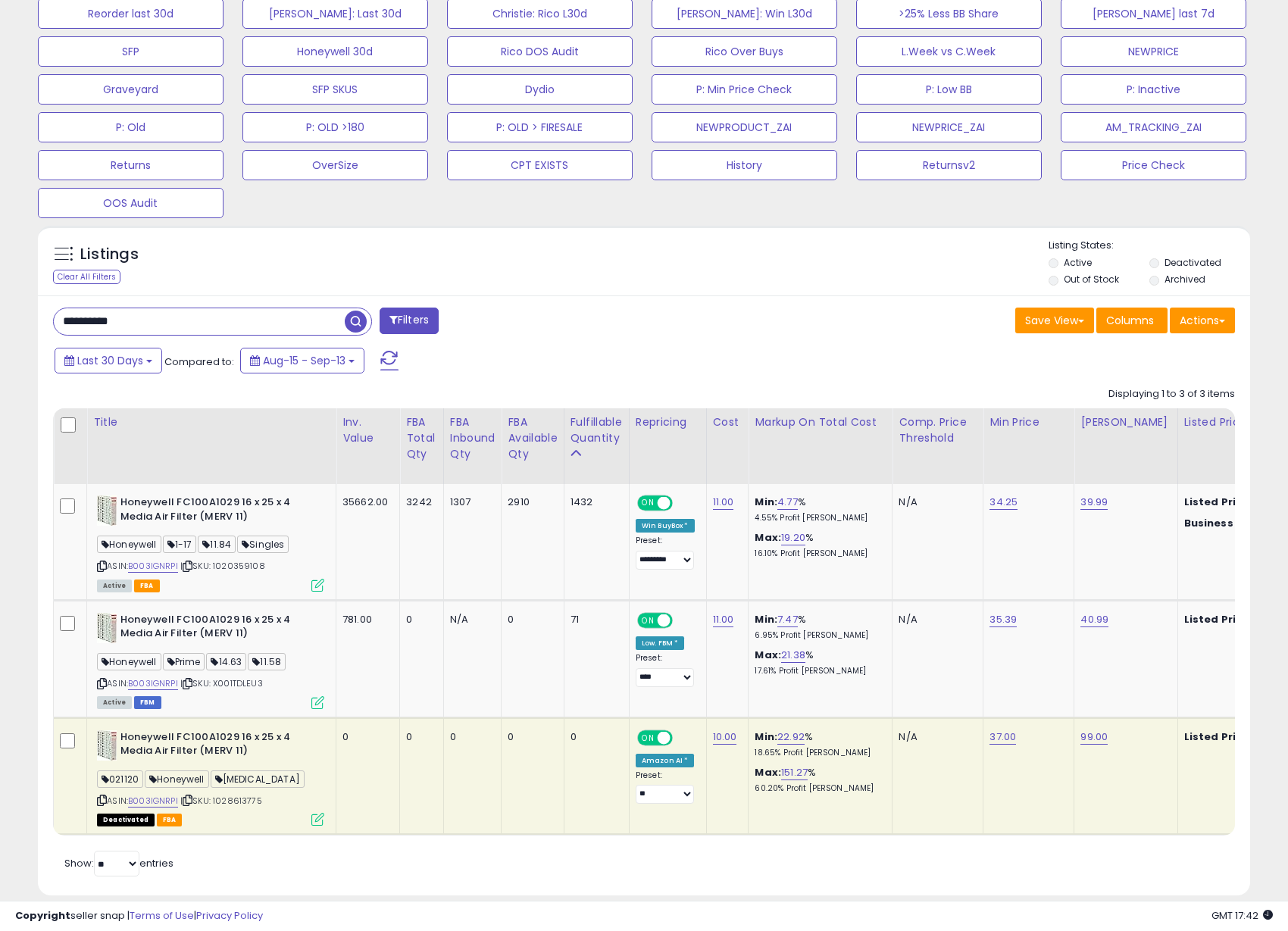
drag, startPoint x: 133, startPoint y: 319, endPoint x: -72, endPoint y: 319, distance: 205.0
click at [197, 332] on input "**********" at bounding box center [198, 322] width 291 height 27
type input "*********"
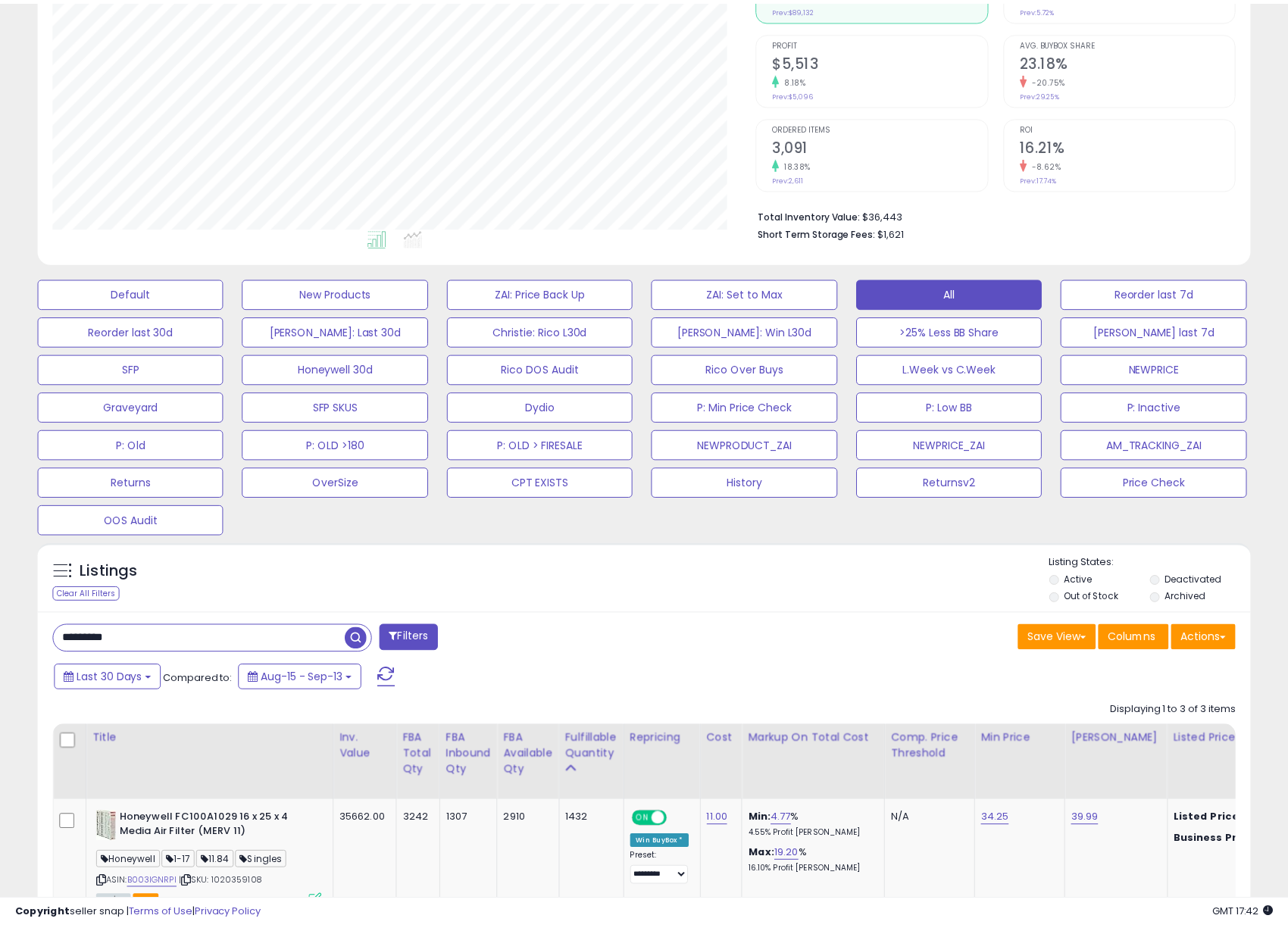
scroll to position [311, 709]
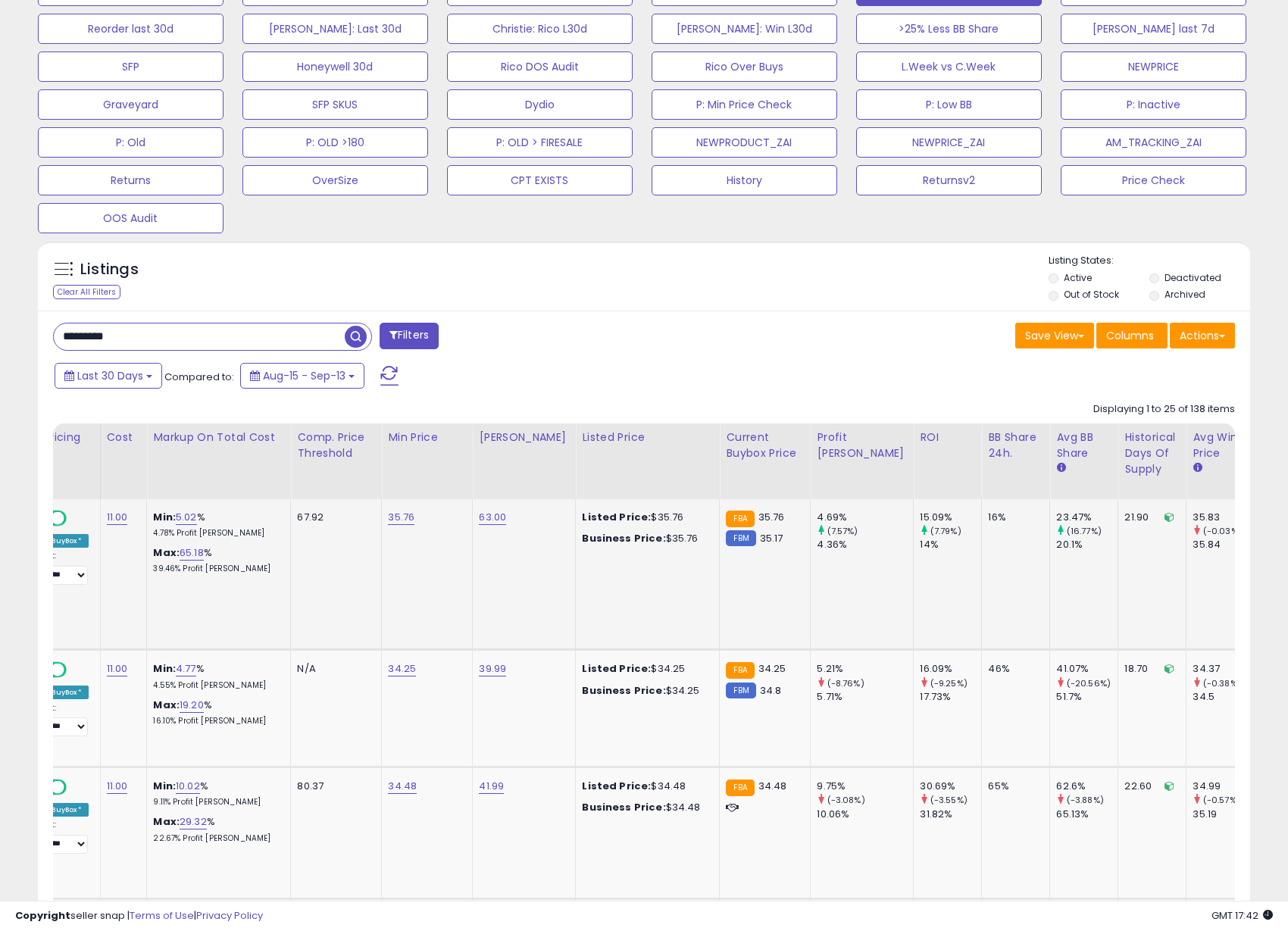
scroll to position [0, 455]
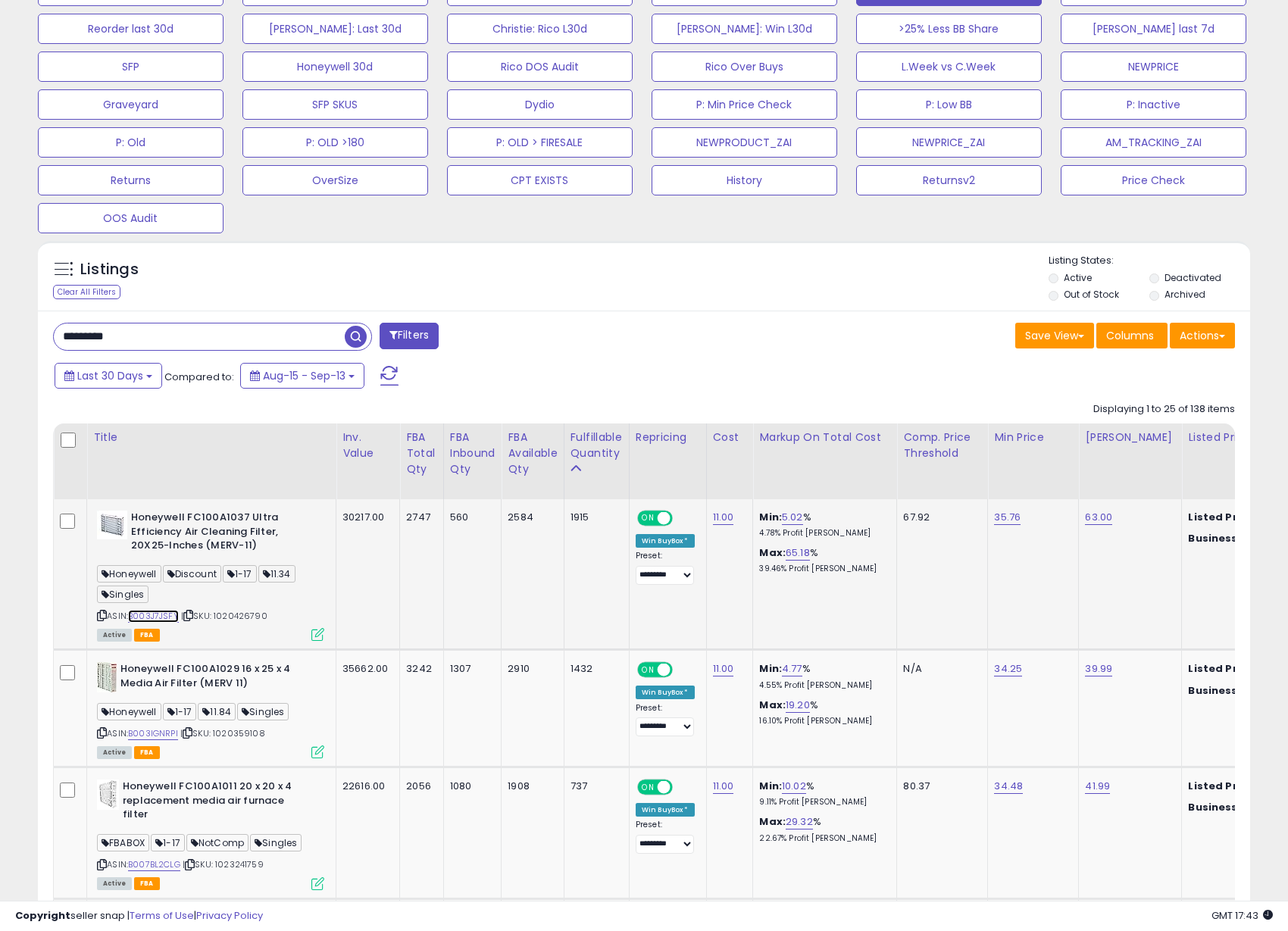
click at [146, 618] on link "B003J7JSFY" at bounding box center [153, 615] width 51 height 13
click at [313, 632] on icon at bounding box center [318, 634] width 13 height 13
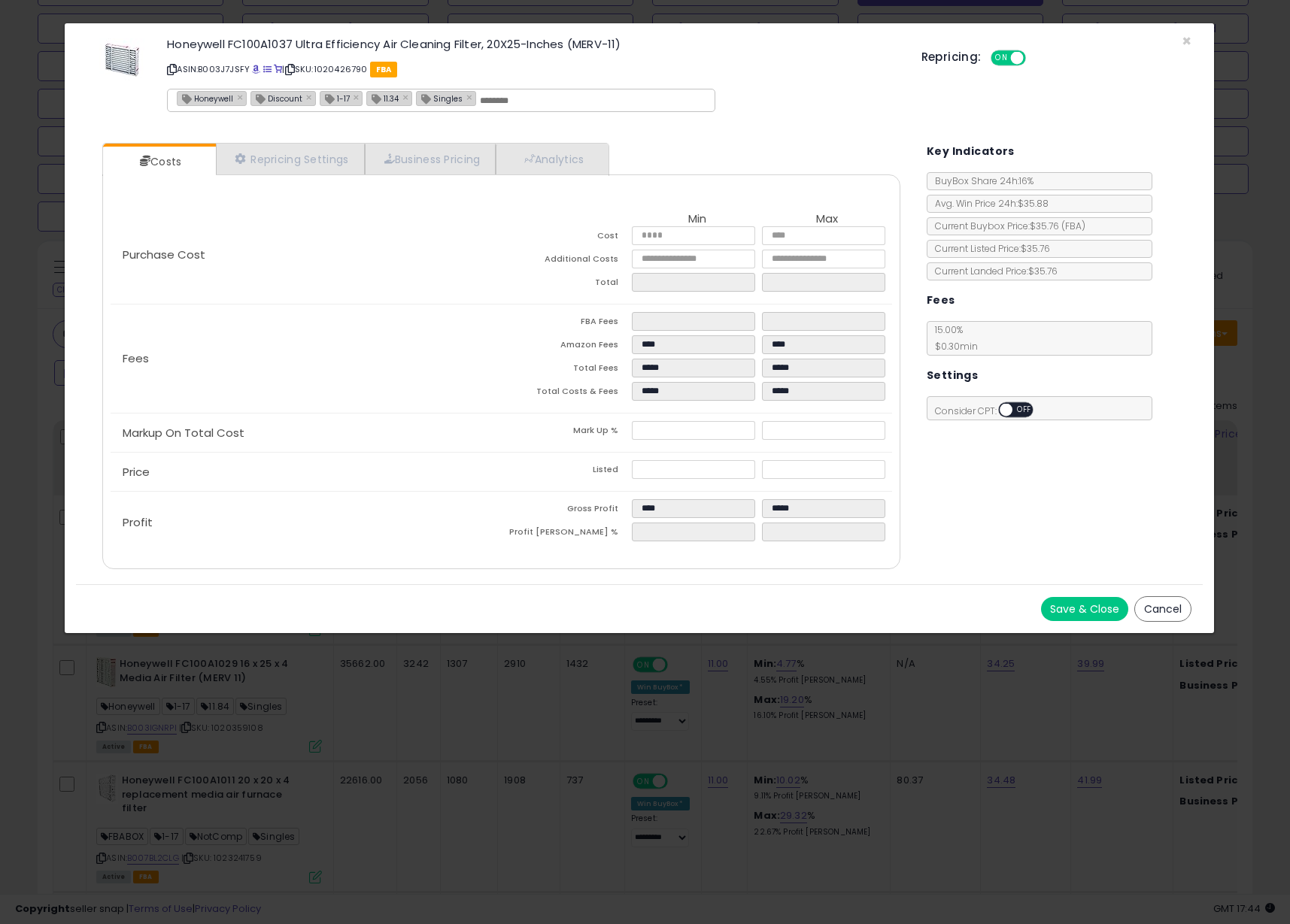
click at [1155, 605] on button "Cancel" at bounding box center [1163, 609] width 57 height 26
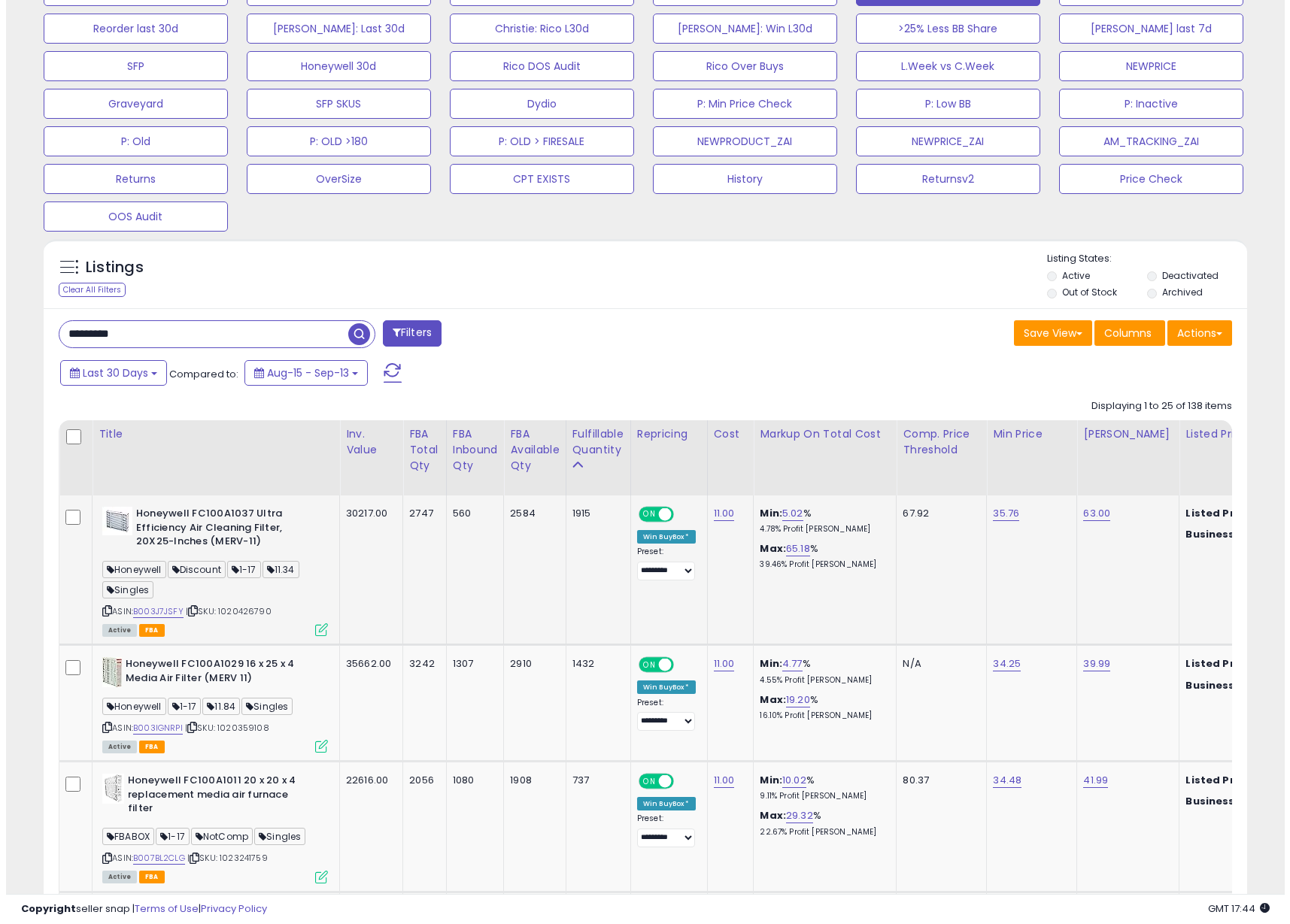
scroll to position [751630, 751553]
click at [309, 628] on icon at bounding box center [315, 629] width 13 height 13
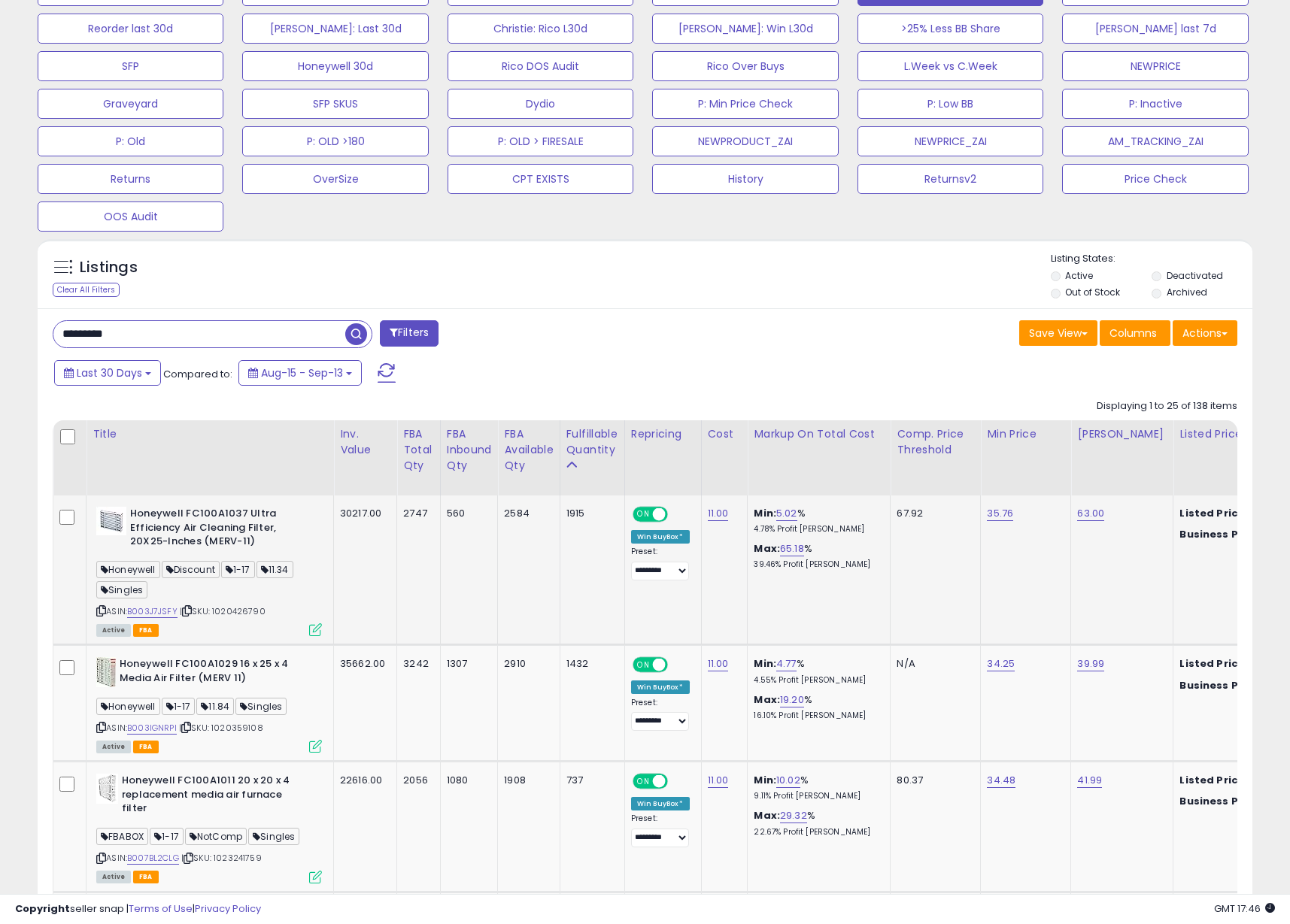
scroll to position [308, 705]
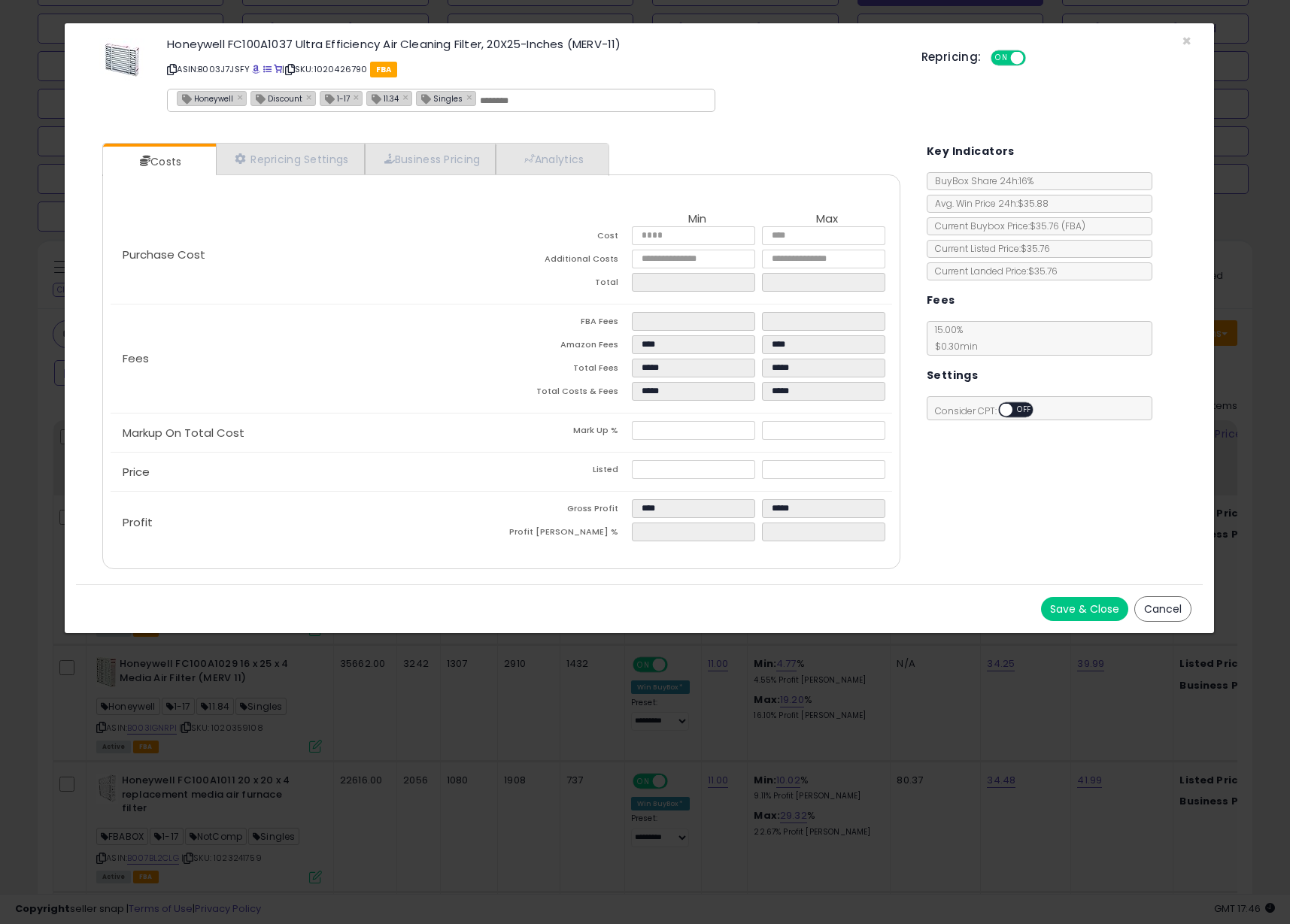
click at [134, 616] on div "Save & Close Cancel" at bounding box center [639, 609] width 1126 height 49
